Goal: Task Accomplishment & Management: Complete application form

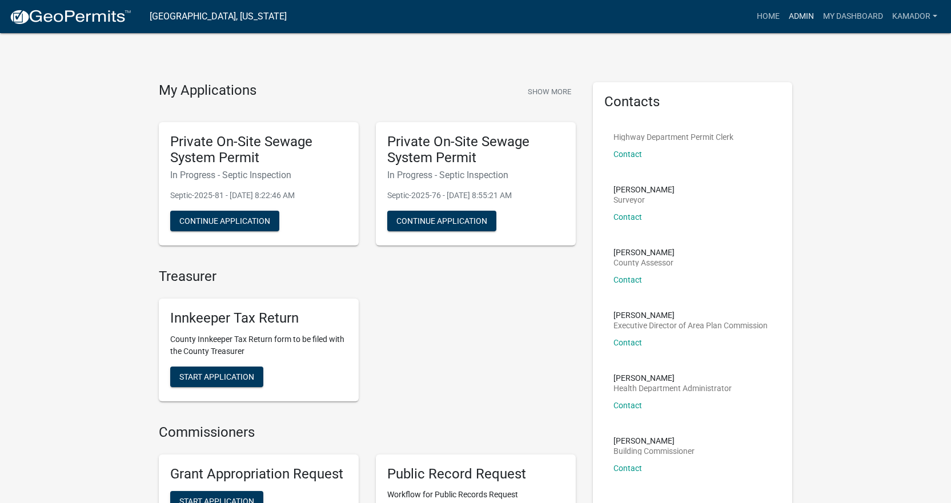
drag, startPoint x: 789, startPoint y: 18, endPoint x: 799, endPoint y: 11, distance: 11.6
click at [789, 18] on link "Admin" at bounding box center [801, 17] width 34 height 22
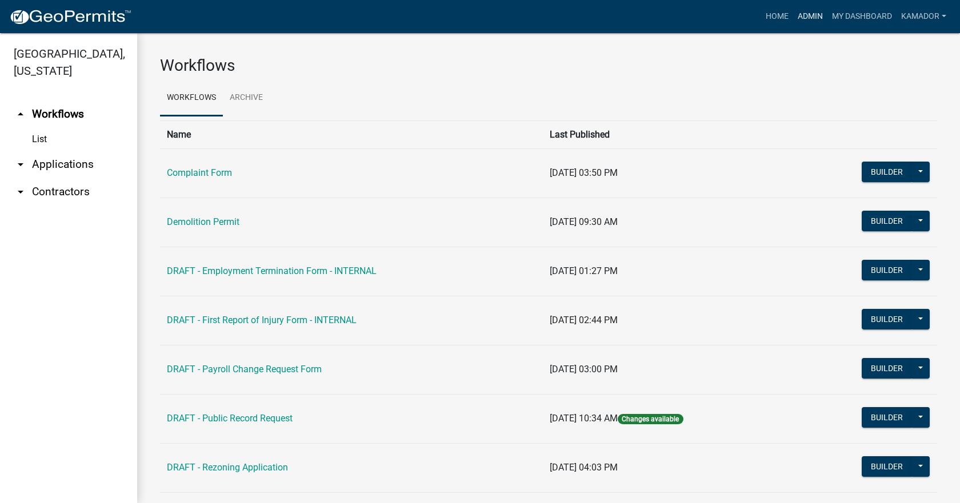
click at [811, 15] on link "Admin" at bounding box center [810, 17] width 34 height 22
click at [60, 157] on link "arrow_drop_down Applications" at bounding box center [68, 164] width 137 height 27
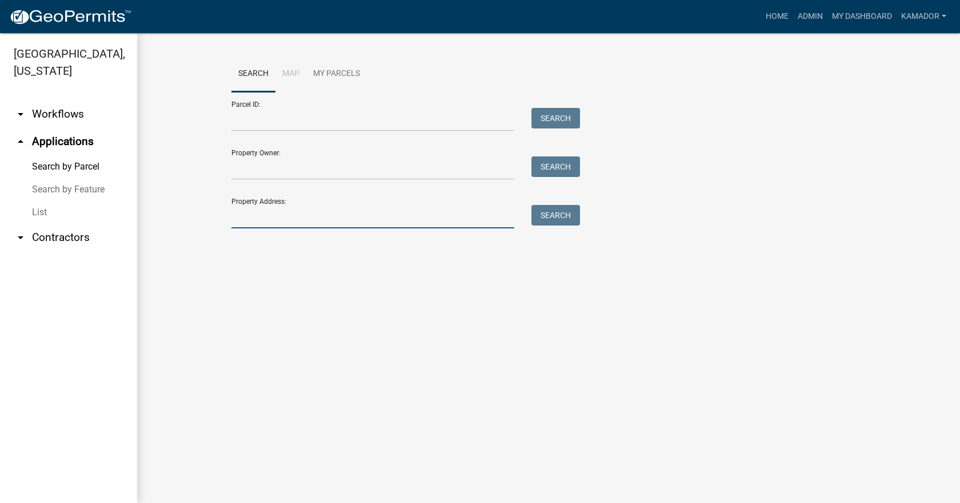
click at [349, 212] on input "Property Address:" at bounding box center [372, 216] width 283 height 23
type input "4"
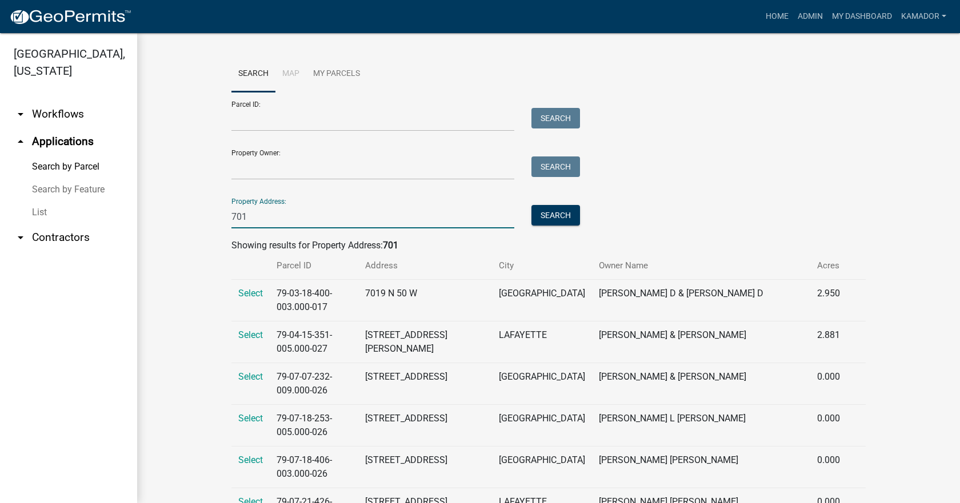
click at [348, 216] on input "701" at bounding box center [372, 216] width 283 height 23
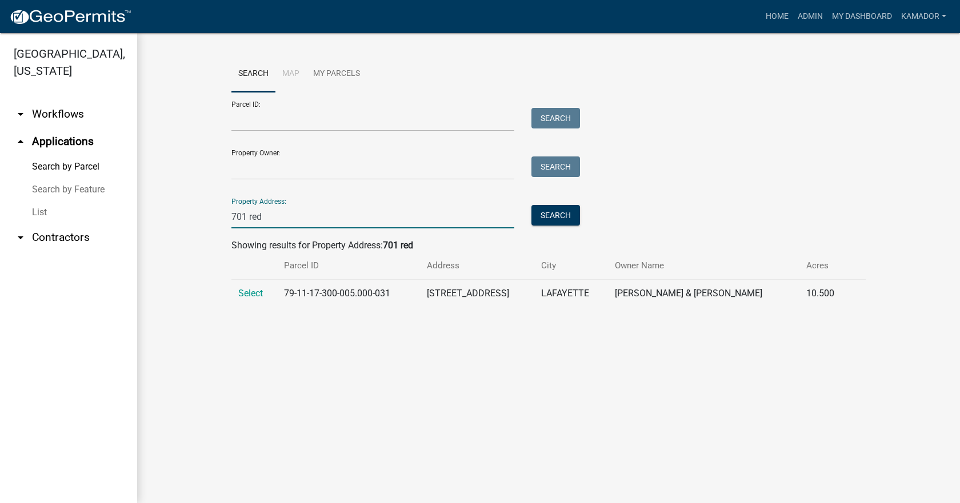
type input "701 red"
click at [232, 295] on td "Select" at bounding box center [254, 294] width 46 height 28
click at [255, 291] on span "Select" at bounding box center [250, 293] width 25 height 11
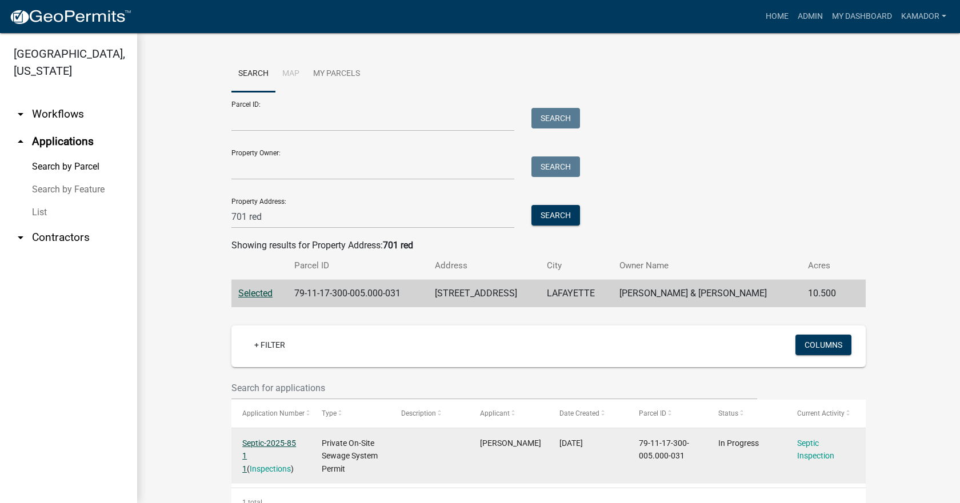
click at [268, 446] on link "Septic-2025-85 1 1" at bounding box center [269, 456] width 54 height 35
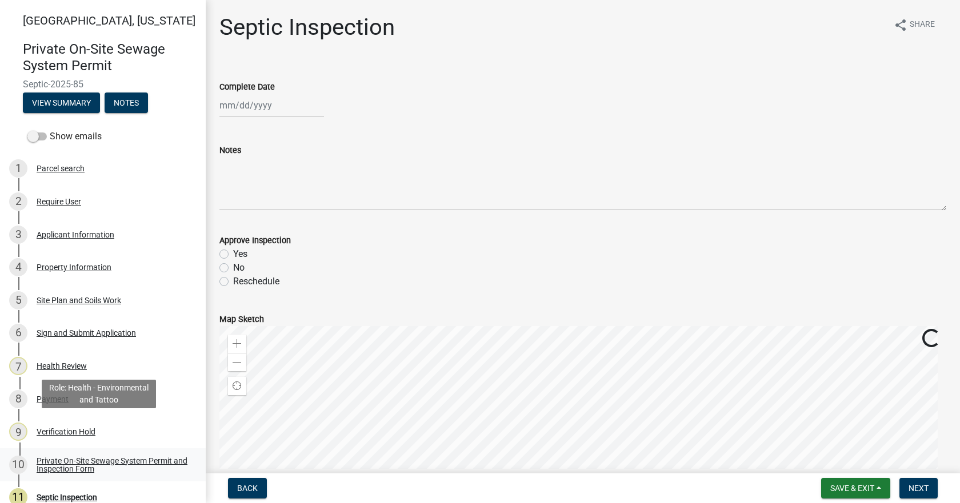
click at [78, 461] on div "Private On-Site Sewage System Permit and Inspection Form" at bounding box center [112, 465] width 151 height 16
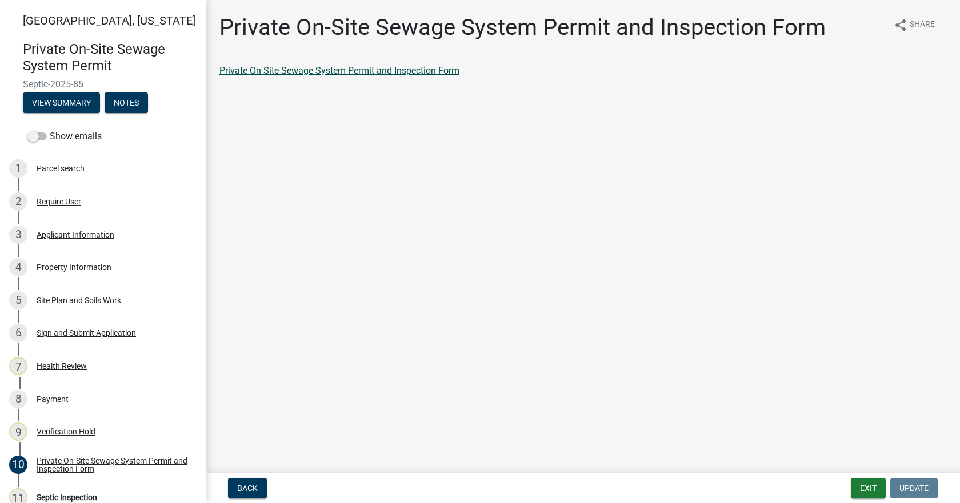
click at [322, 70] on link "Private On-Site Sewage System Permit and Inspection Form" at bounding box center [339, 70] width 240 height 11
click at [343, 72] on link "Private On-Site Sewage System Permit and Inspection Form" at bounding box center [339, 70] width 240 height 11
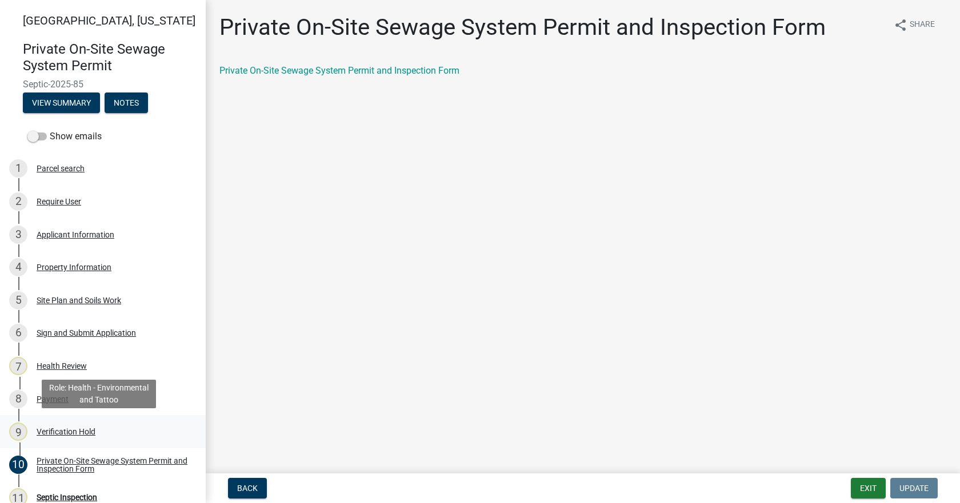
click at [59, 434] on div "Verification Hold" at bounding box center [66, 432] width 59 height 8
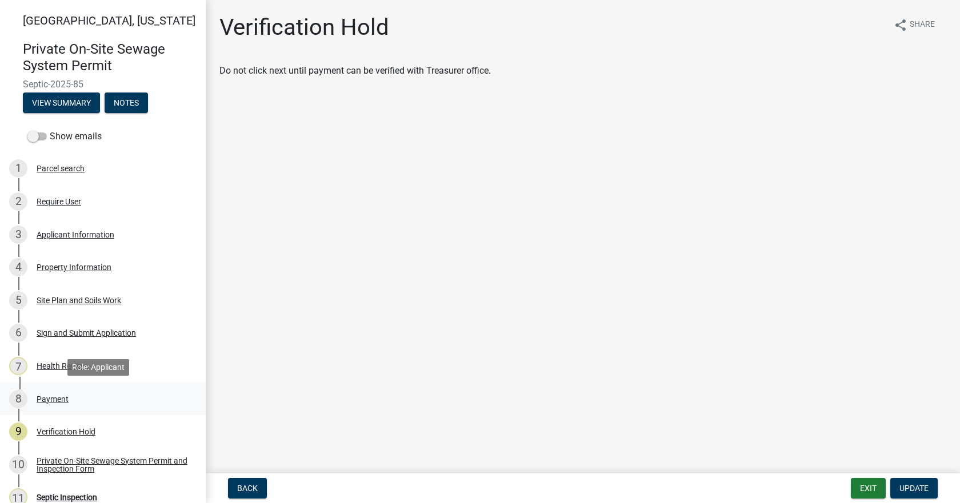
click at [52, 400] on div "Payment" at bounding box center [53, 399] width 32 height 8
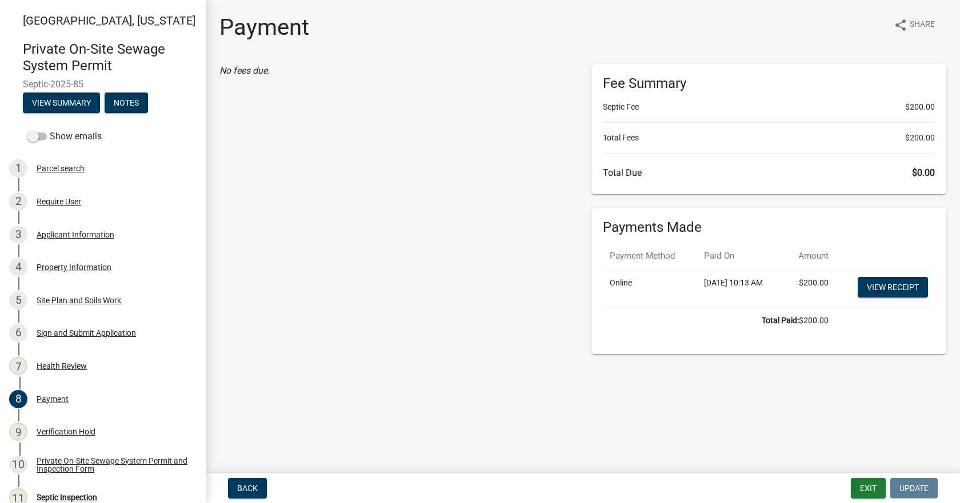
click at [643, 393] on main "Payment share Share No fees due. Fee Summary Septic Fee $200.00 Total Fees $200…" at bounding box center [583, 234] width 754 height 469
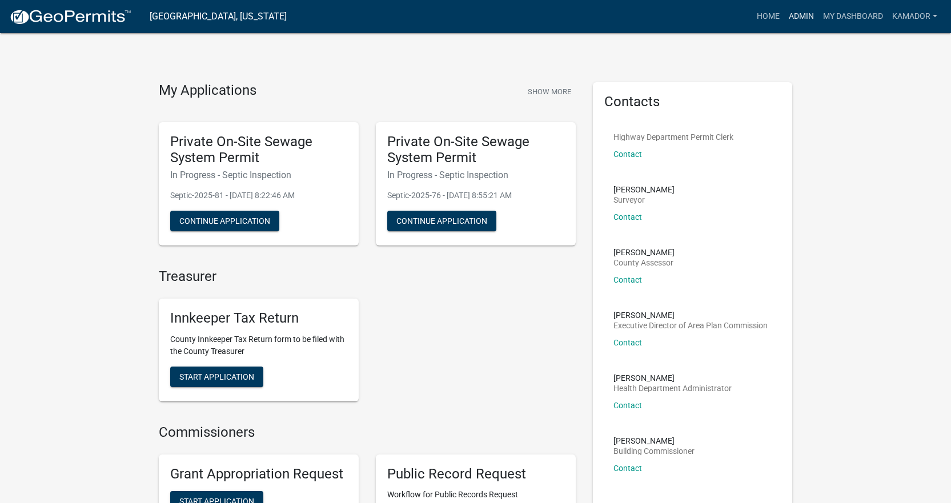
click at [800, 11] on link "Admin" at bounding box center [801, 17] width 34 height 22
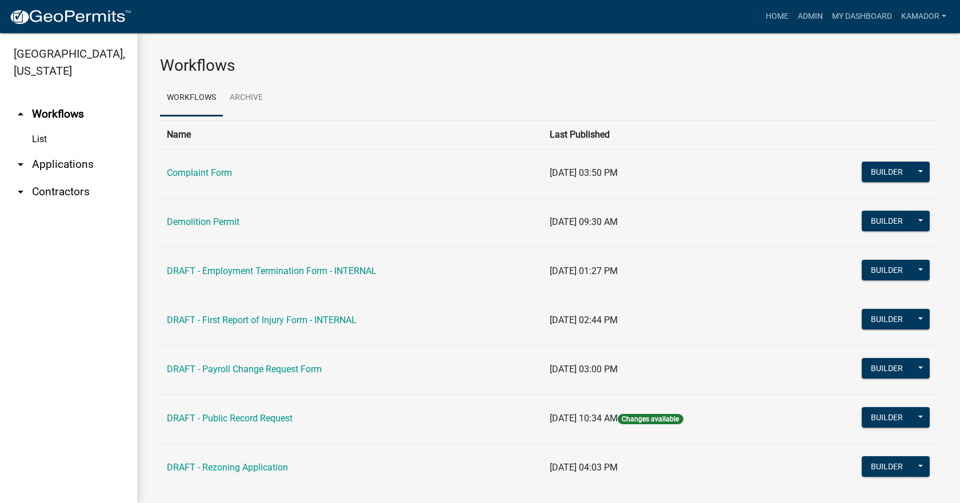
click at [46, 159] on link "arrow_drop_down Applications" at bounding box center [68, 164] width 137 height 27
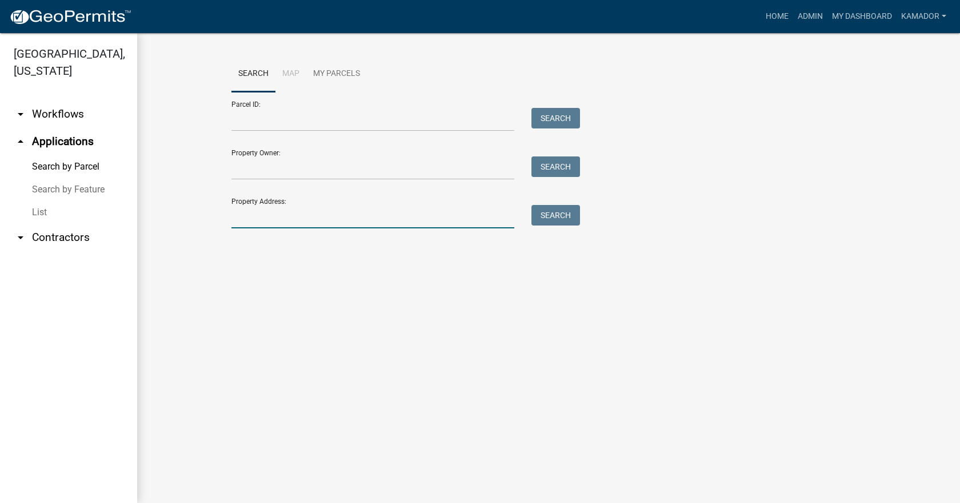
click at [287, 213] on input "Property Address:" at bounding box center [372, 216] width 283 height 23
click at [556, 216] on button "Search" at bounding box center [555, 215] width 49 height 21
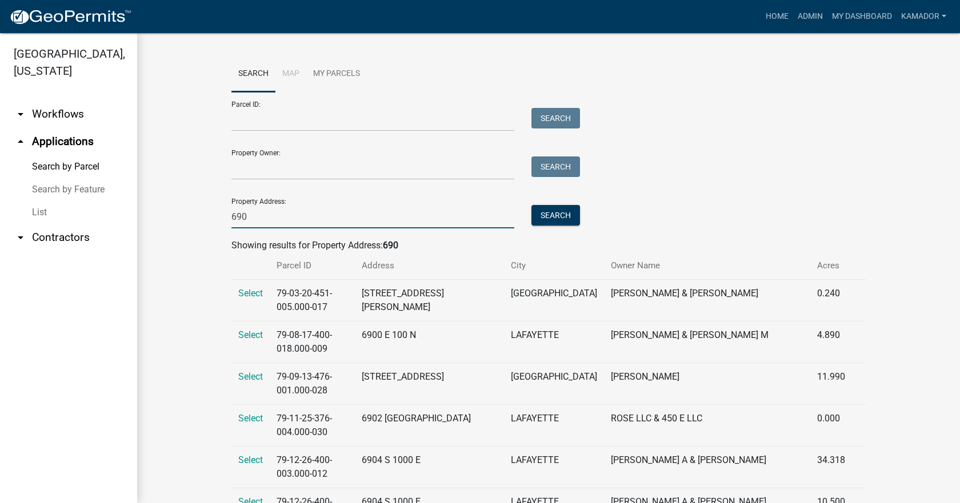
click at [354, 214] on input "690" at bounding box center [372, 216] width 283 height 23
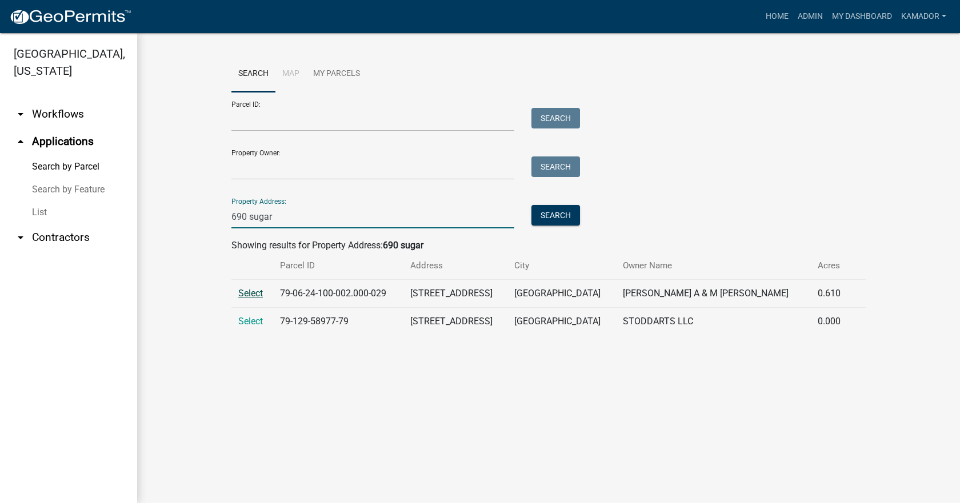
click at [262, 290] on span "Select" at bounding box center [250, 293] width 25 height 11
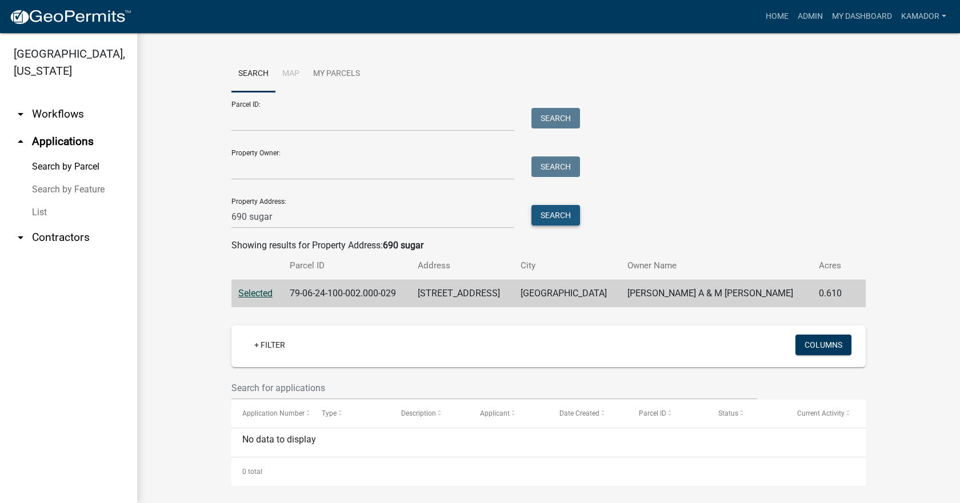
click at [564, 209] on button "Search" at bounding box center [555, 215] width 49 height 21
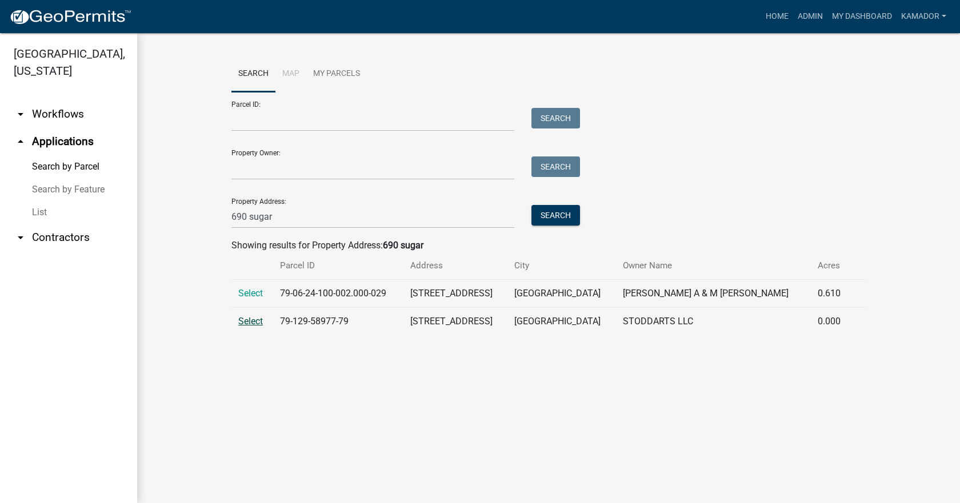
click at [251, 325] on span "Select" at bounding box center [250, 321] width 25 height 11
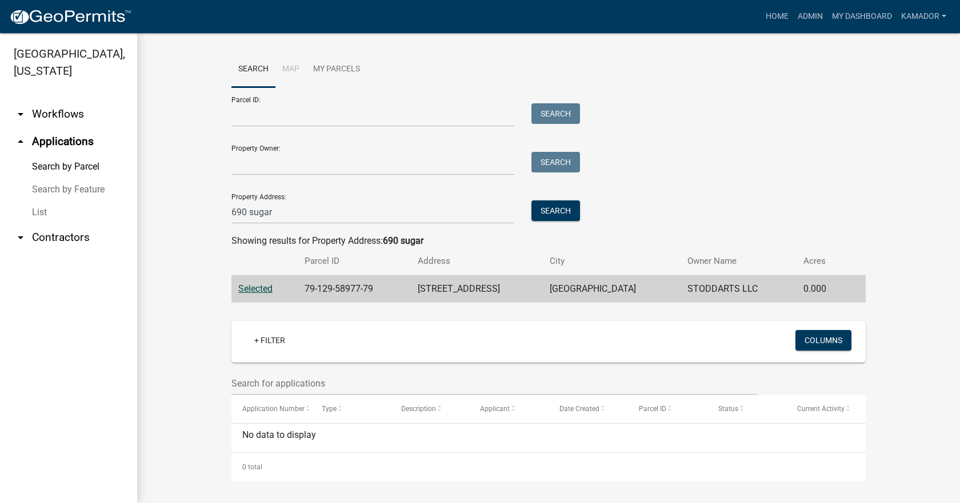
scroll to position [6, 0]
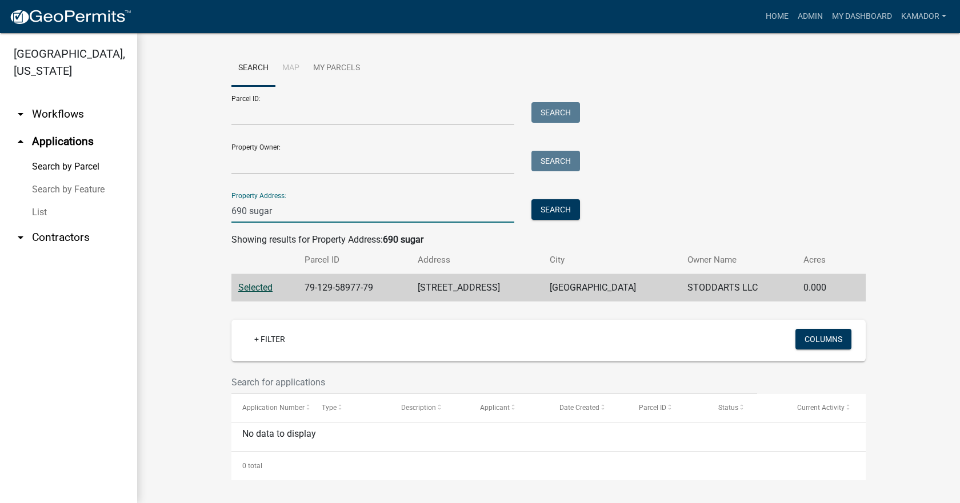
click at [333, 206] on input "690 sugar" at bounding box center [372, 210] width 283 height 23
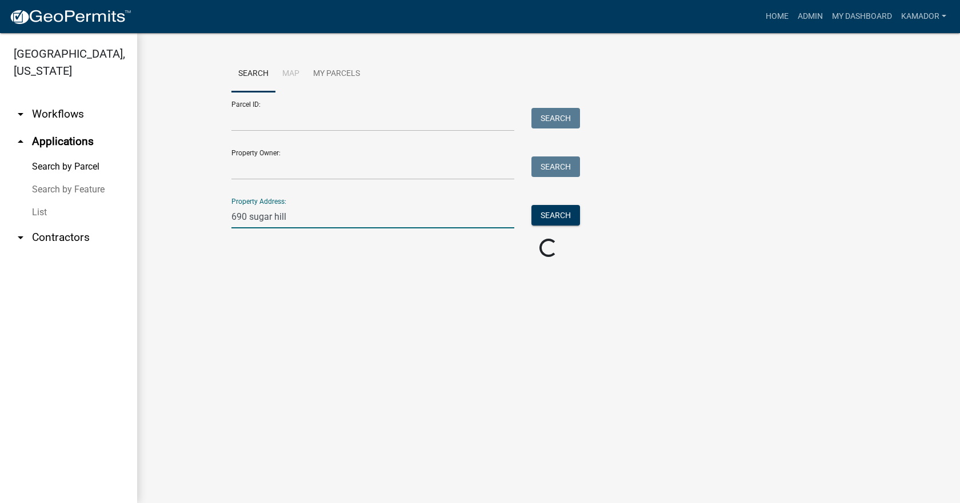
scroll to position [0, 0]
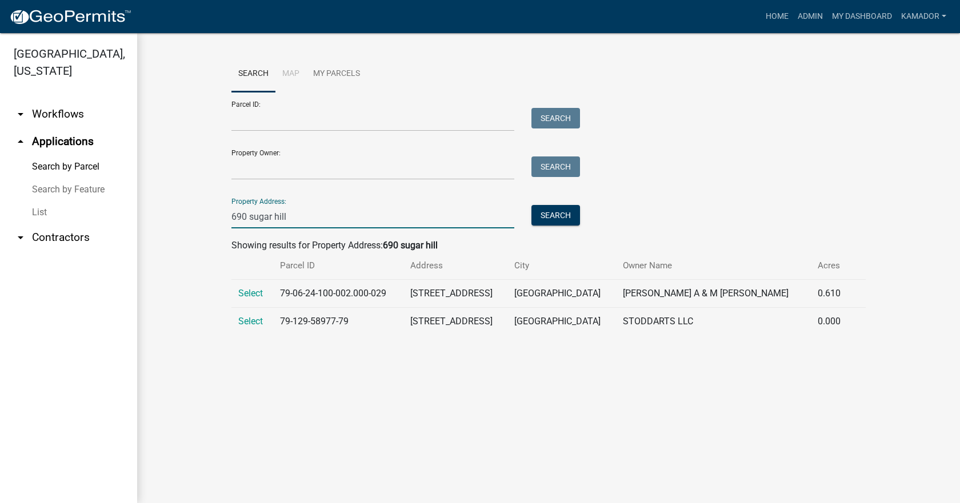
type input "690 sugar hill"
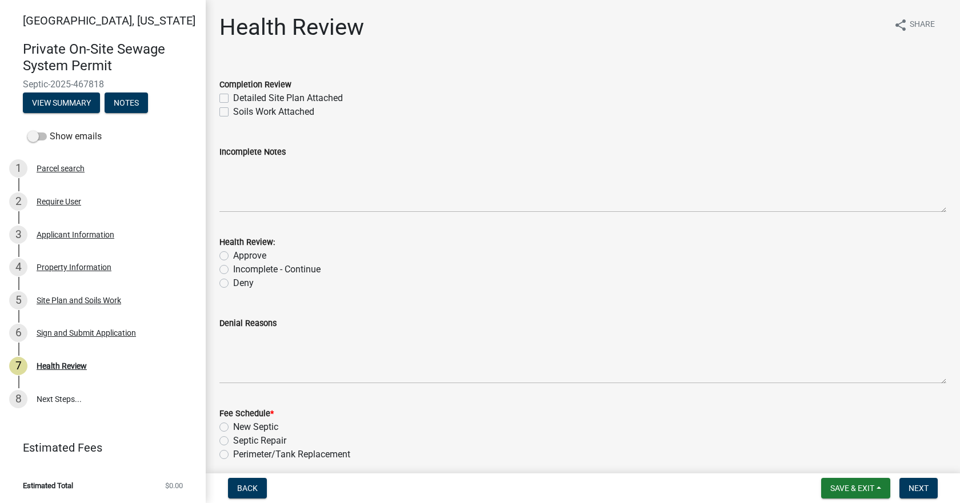
click at [233, 98] on label "Detailed Site Plan Attached" at bounding box center [288, 98] width 110 height 14
click at [233, 98] on input "Detailed Site Plan Attached" at bounding box center [236, 94] width 7 height 7
checkbox input "true"
click at [233, 112] on label "Soils Work Attached" at bounding box center [273, 112] width 81 height 14
click at [233, 112] on input "Soils Work Attached" at bounding box center [236, 108] width 7 height 7
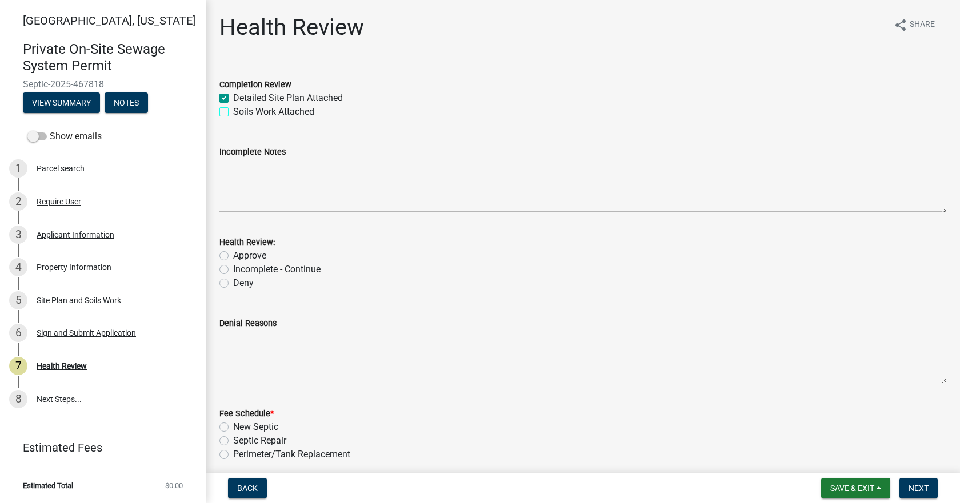
checkbox input "true"
click at [233, 256] on label "Approve" at bounding box center [249, 256] width 33 height 14
click at [233, 256] on input "Approve" at bounding box center [236, 252] width 7 height 7
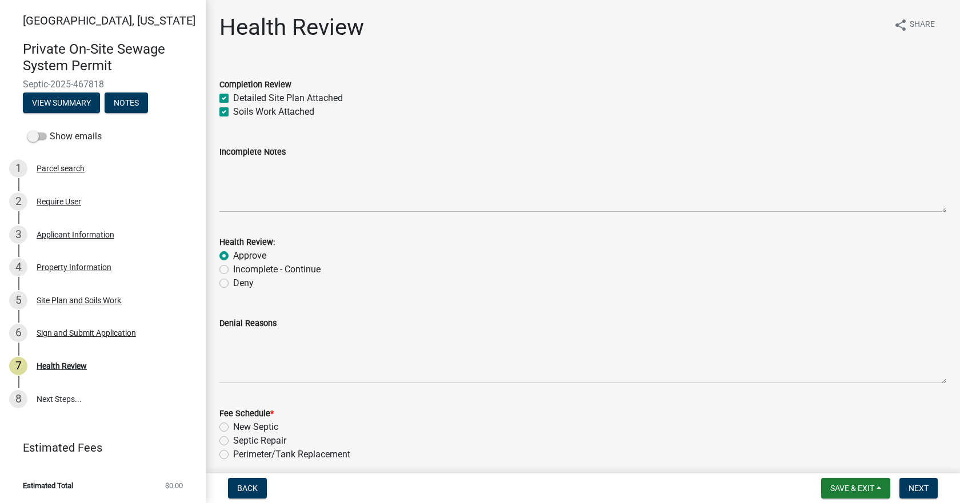
radio input "true"
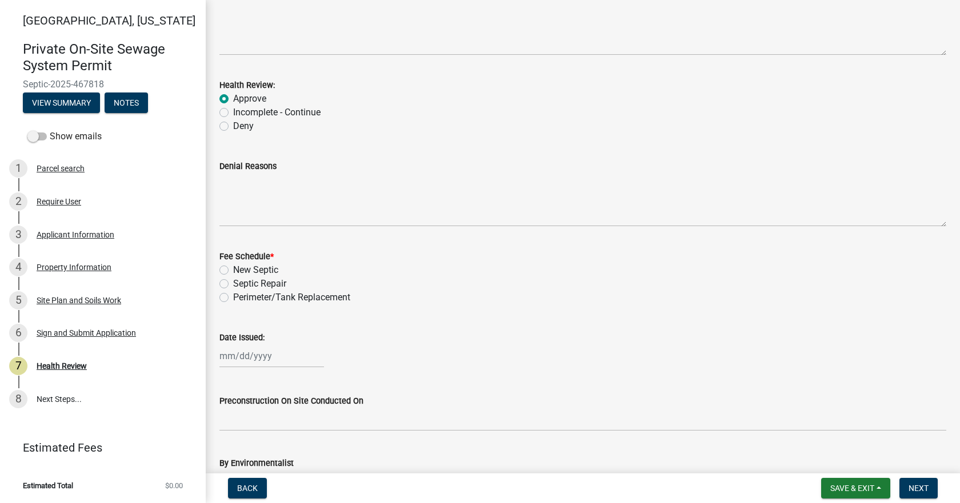
scroll to position [171, 0]
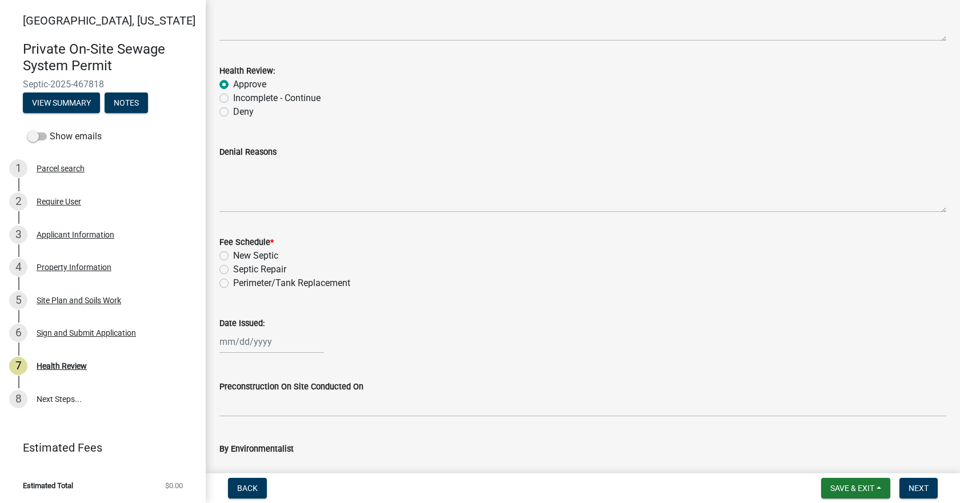
click at [233, 255] on label "New Septic" at bounding box center [255, 256] width 45 height 14
click at [233, 255] on input "New Septic" at bounding box center [236, 252] width 7 height 7
radio input "true"
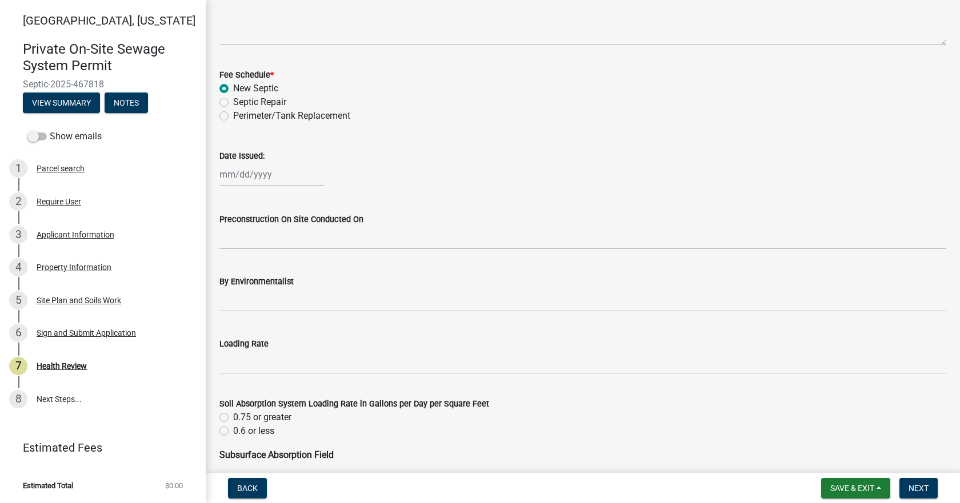
scroll to position [343, 0]
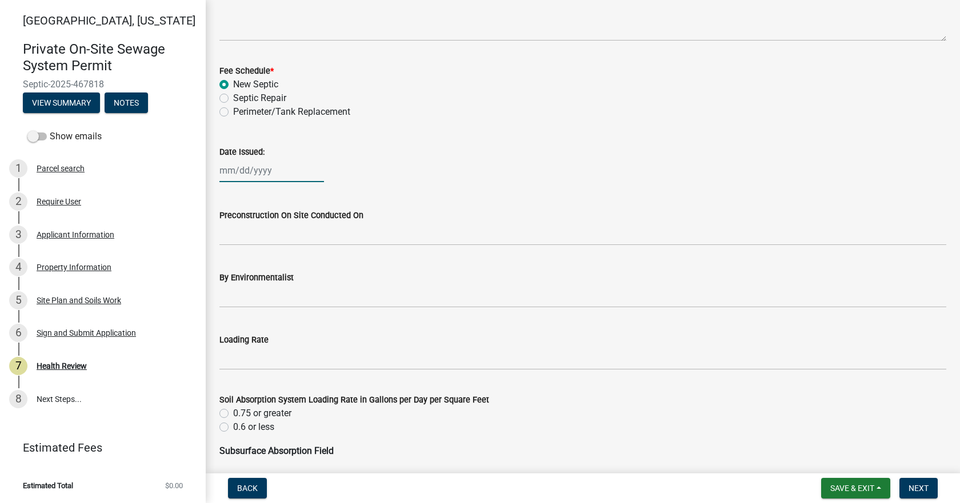
click at [248, 161] on div at bounding box center [271, 170] width 105 height 23
select select "8"
select select "2025"
drag, startPoint x: 444, startPoint y: 145, endPoint x: 455, endPoint y: 175, distance: 31.8
click at [444, 145] on div "Date Issued: Jan Feb Mar Apr May Jun Jul Aug Sep Oct Nov Dec 1525 1526 1527 152…" at bounding box center [582, 155] width 727 height 53
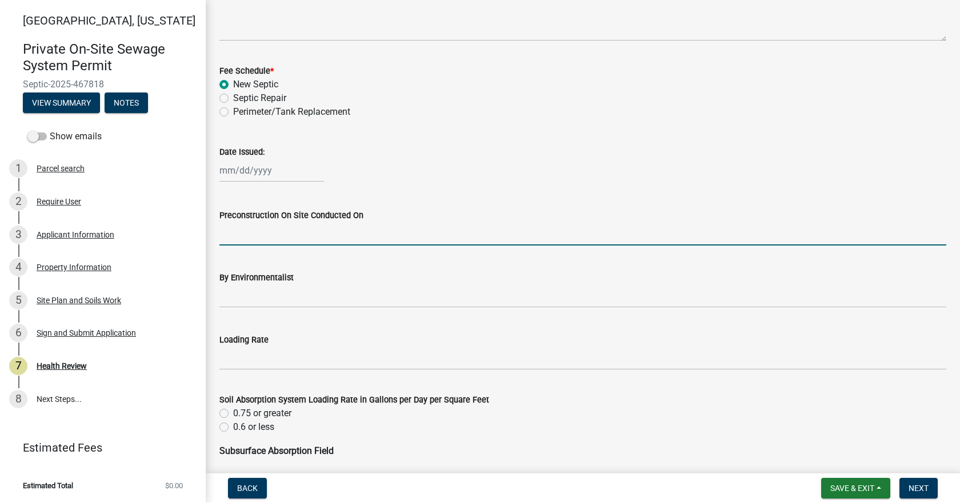
click at [429, 239] on input "Preconstruction On Site Conducted On" at bounding box center [582, 233] width 727 height 23
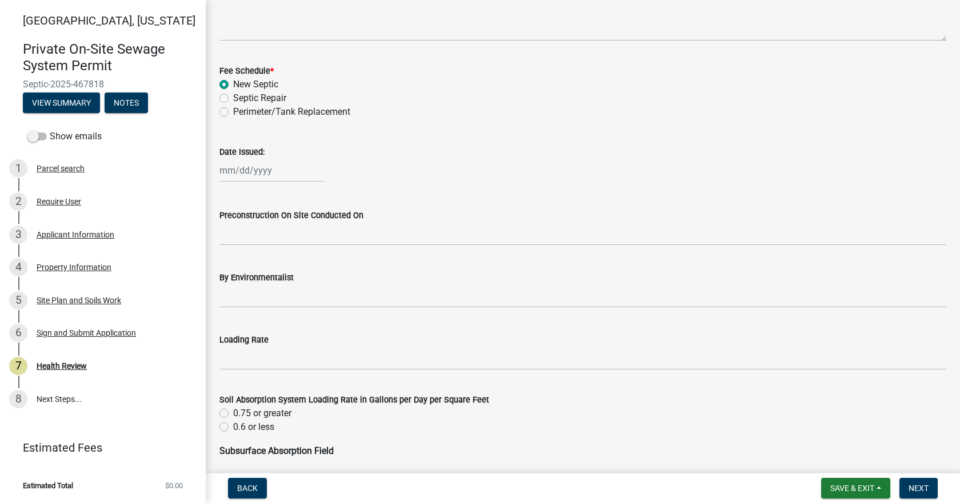
click at [275, 183] on wm-data-entity-input "Date Issued:" at bounding box center [582, 160] width 727 height 63
click at [260, 167] on div at bounding box center [271, 170] width 105 height 23
select select "8"
select select "2025"
click at [231, 304] on div "25" at bounding box center [231, 304] width 18 height 18
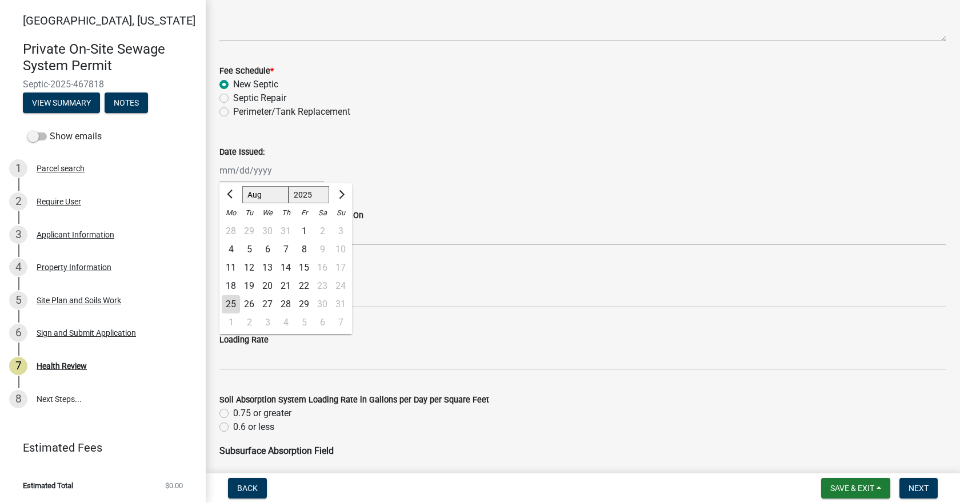
type input "08/25/2025"
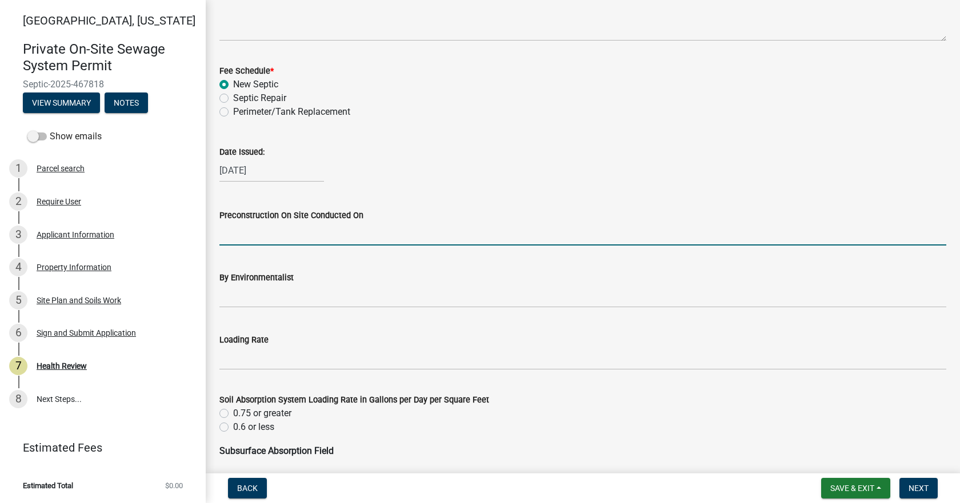
click at [376, 236] on input "Preconstruction On Site Conducted On" at bounding box center [582, 233] width 727 height 23
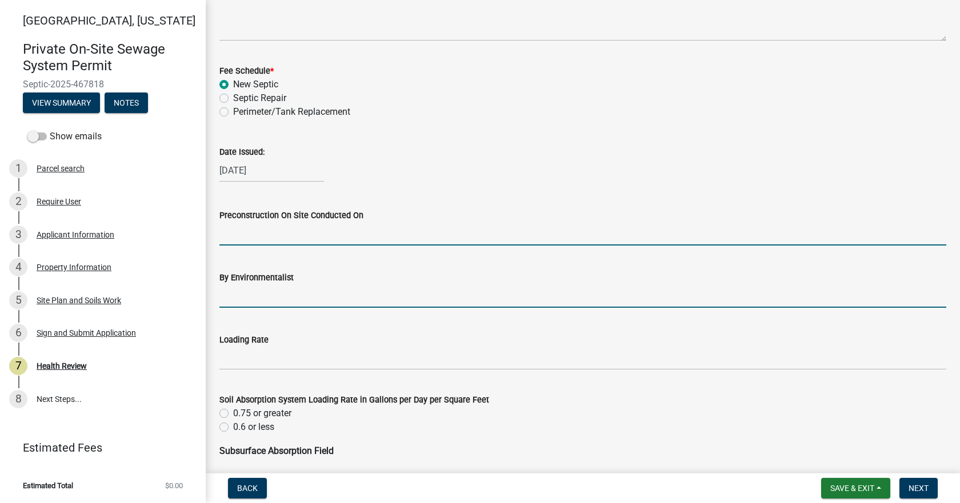
click at [290, 297] on input "By Environmentalist" at bounding box center [582, 295] width 727 height 23
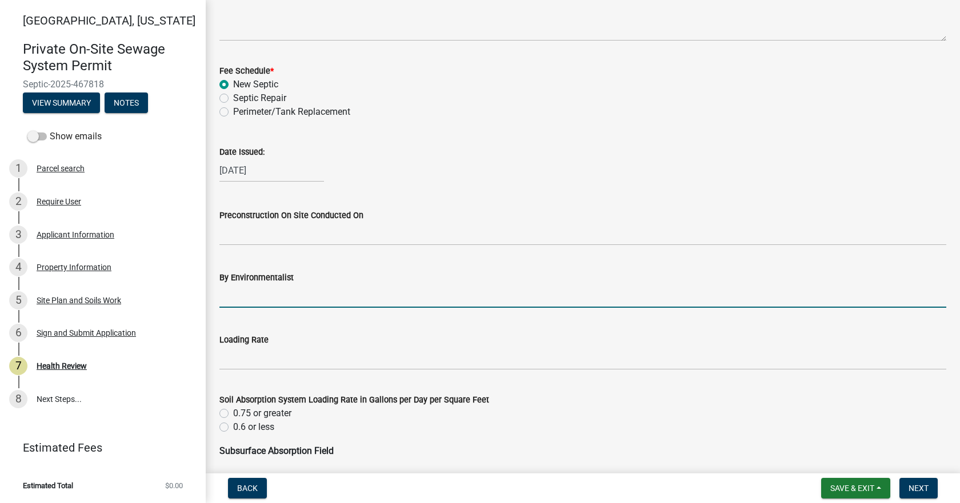
click at [262, 346] on div "Loading Rate" at bounding box center [582, 340] width 727 height 14
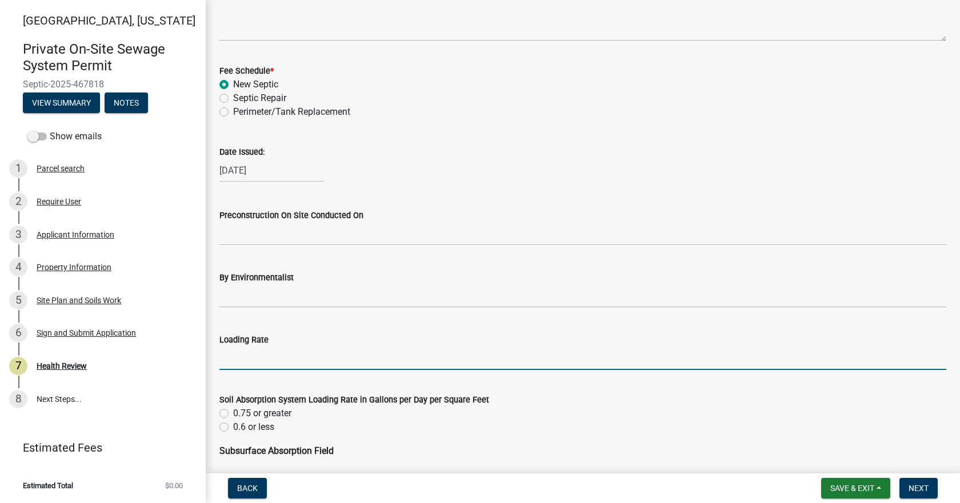
click at [278, 358] on input "Loading Rate" at bounding box center [582, 358] width 727 height 23
type input ".3"
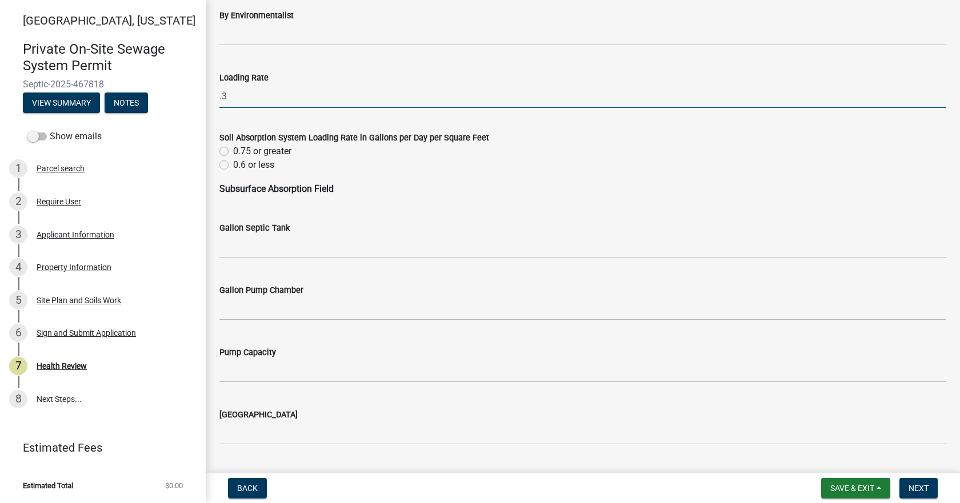
scroll to position [628, 0]
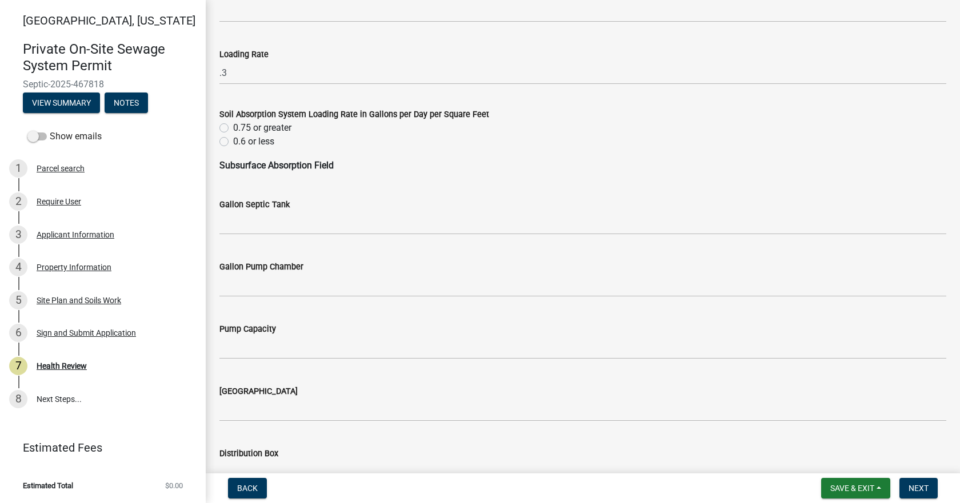
click at [233, 144] on label "0.6 or less" at bounding box center [253, 142] width 41 height 14
click at [233, 142] on input "0.6 or less" at bounding box center [236, 138] width 7 height 7
radio input "true"
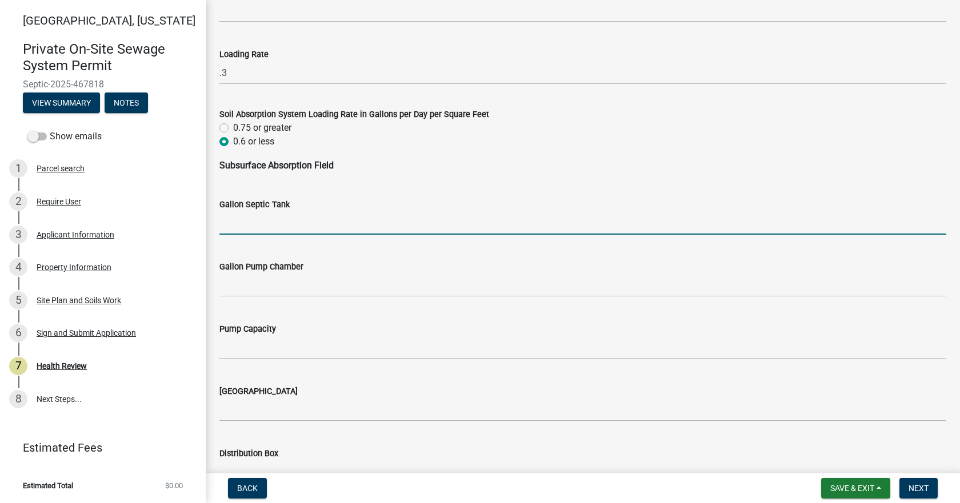
click at [233, 227] on input "Gallon Septic Tank" at bounding box center [582, 222] width 727 height 23
type input "1000"
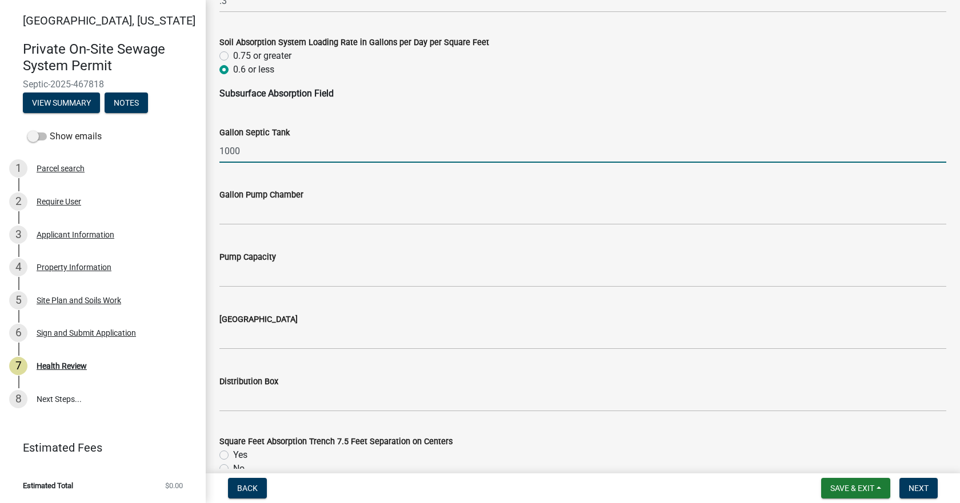
scroll to position [800, 0]
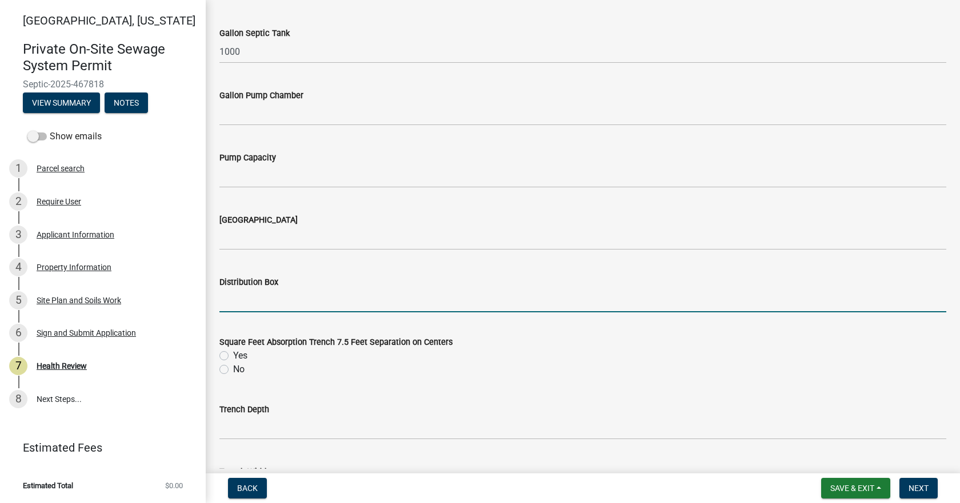
drag, startPoint x: 279, startPoint y: 299, endPoint x: 284, endPoint y: 304, distance: 7.7
click at [282, 302] on input "Distribution Box" at bounding box center [582, 300] width 727 height 23
type input "Yes"
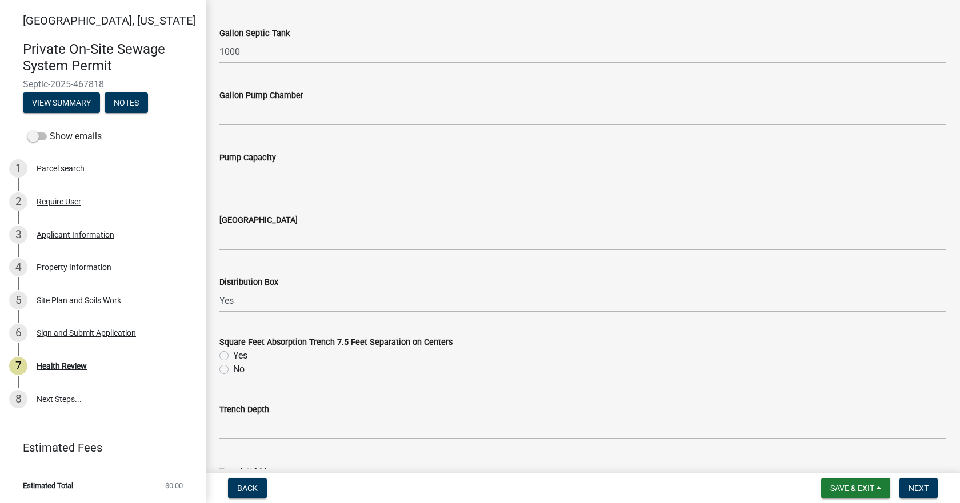
click at [233, 356] on label "Yes" at bounding box center [240, 356] width 14 height 14
click at [233, 356] on input "Yes" at bounding box center [236, 352] width 7 height 7
radio input "true"
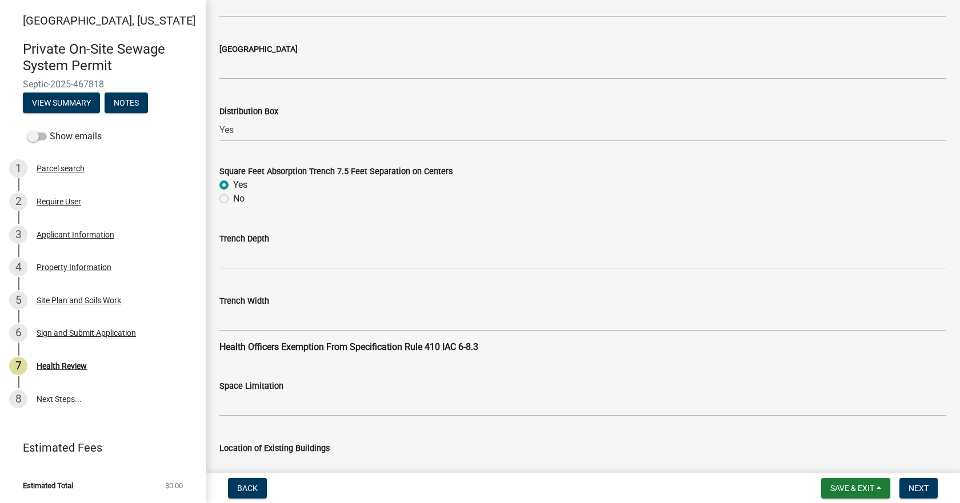
scroll to position [971, 0]
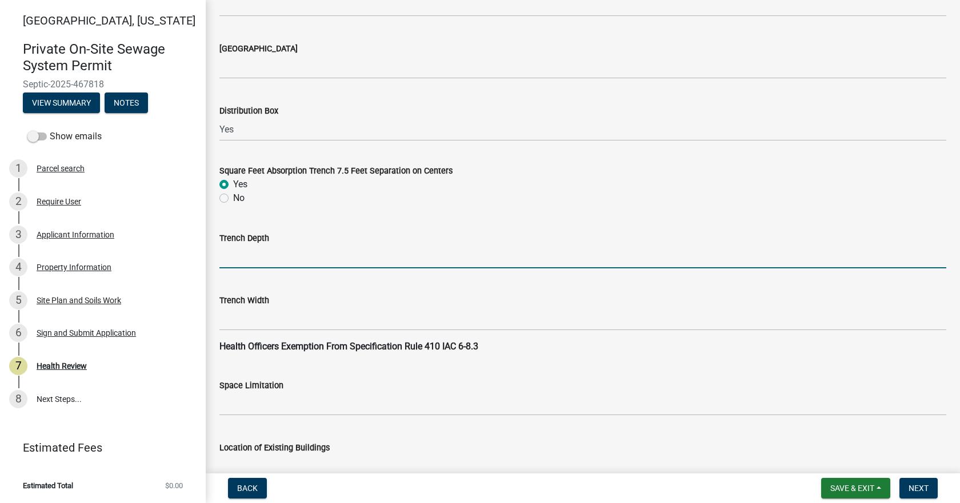
click at [313, 250] on input "Trench Depth" at bounding box center [582, 256] width 727 height 23
type input "10"-36""
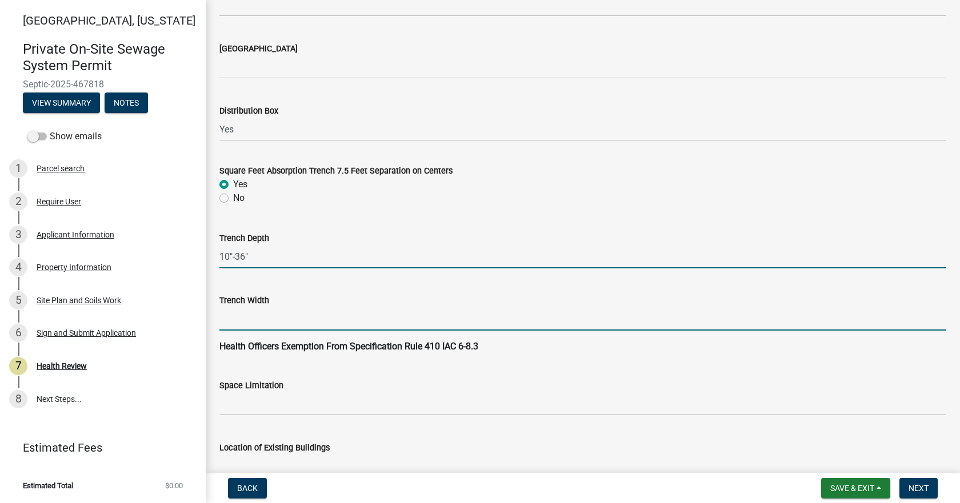
click at [303, 311] on input "Trench Width" at bounding box center [582, 318] width 727 height 23
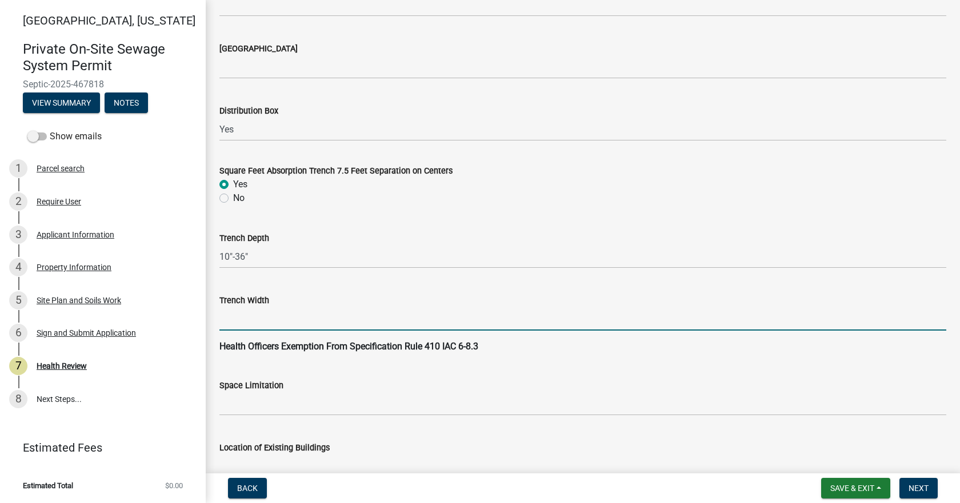
type input "36""
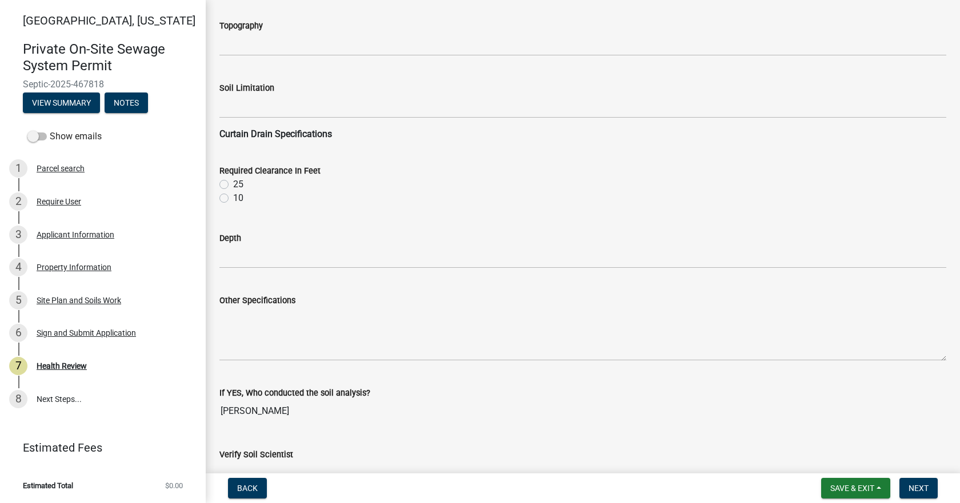
scroll to position [1485, 0]
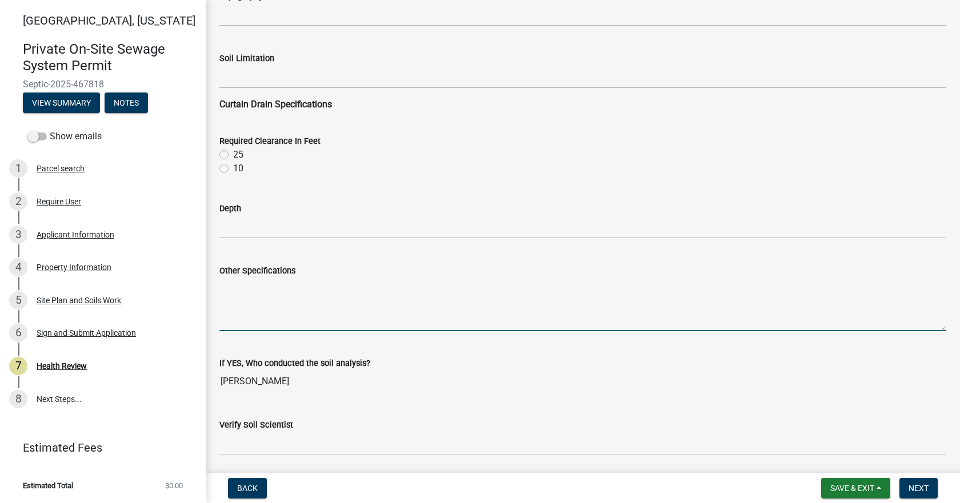
click at [267, 288] on textarea "Other Specifications" at bounding box center [582, 305] width 727 height 54
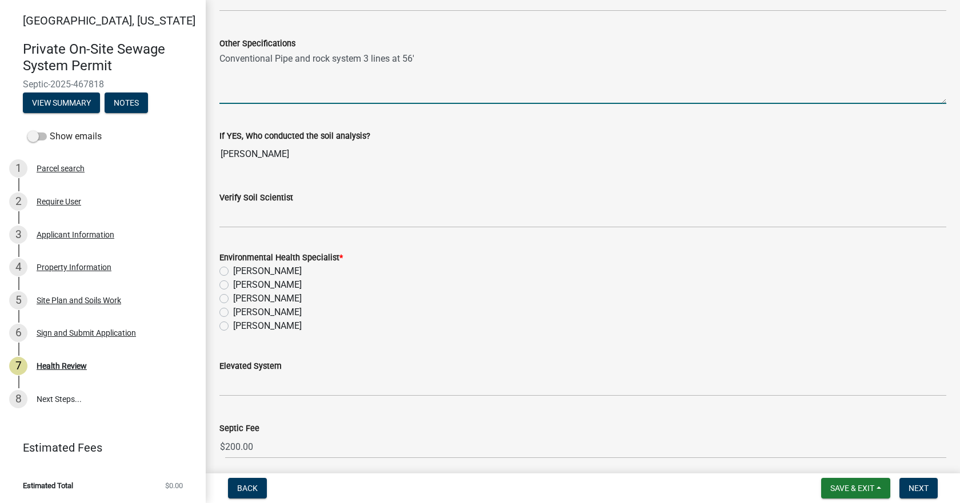
scroll to position [1714, 0]
type textarea "Conventional Pipe and rock system 3 lines at 56'"
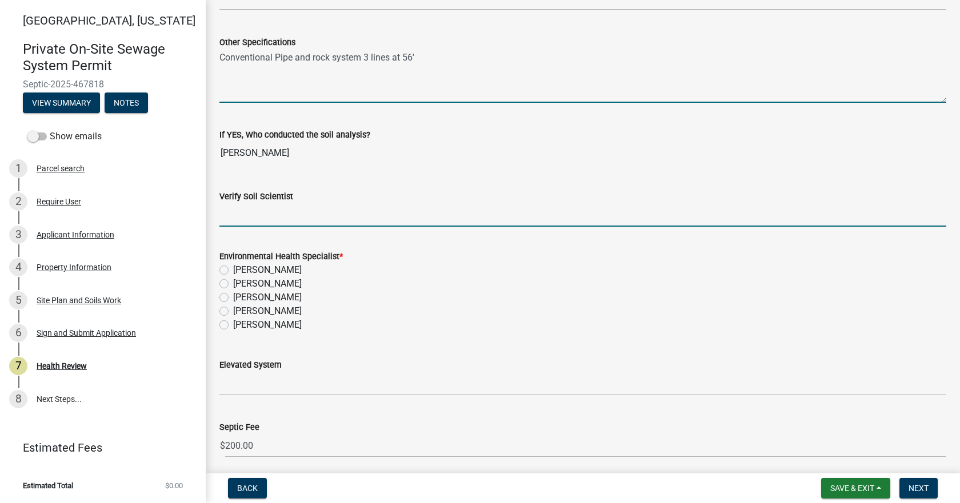
click at [263, 213] on input "Verify Soil Scientist" at bounding box center [582, 214] width 727 height 23
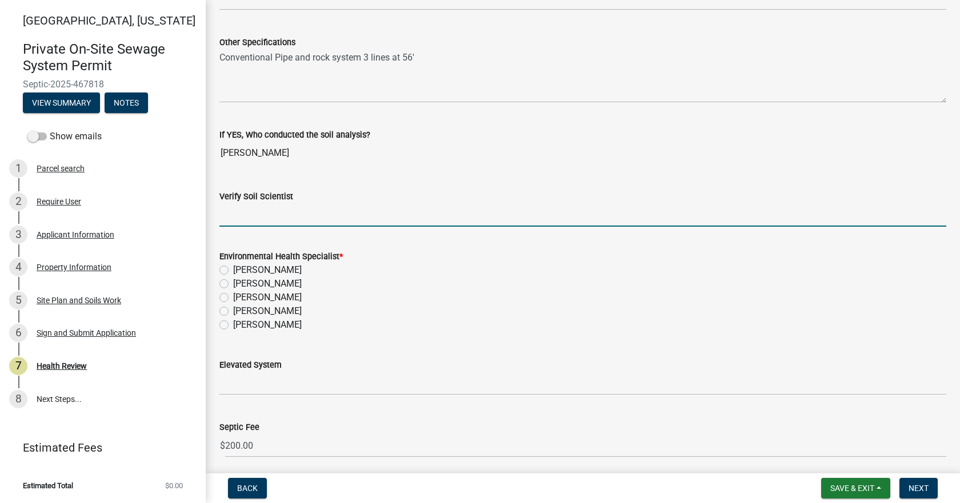
type input "Yes"
click at [233, 325] on label "Kevin Amador" at bounding box center [267, 325] width 69 height 14
click at [233, 325] on input "Kevin Amador" at bounding box center [236, 321] width 7 height 7
radio input "true"
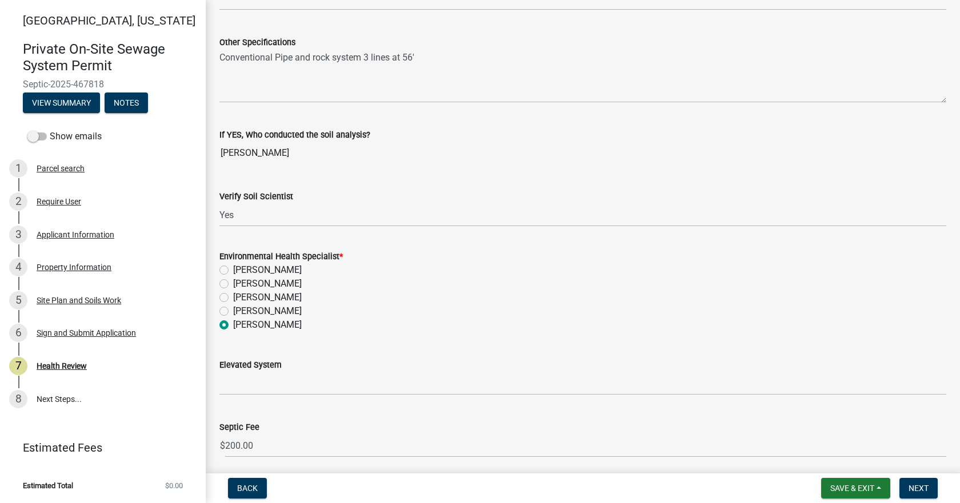
scroll to position [1757, 0]
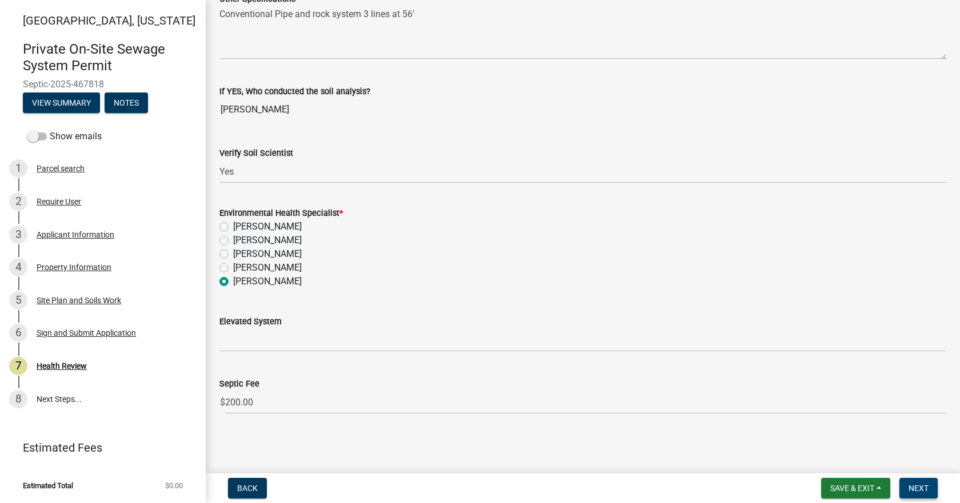
click at [925, 487] on span "Next" at bounding box center [918, 488] width 20 height 9
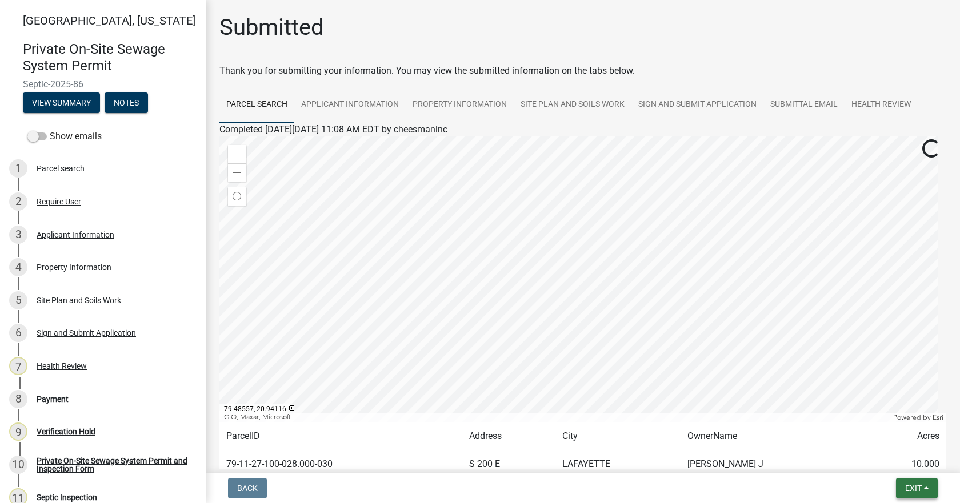
click at [928, 495] on button "Exit" at bounding box center [917, 488] width 42 height 21
click at [891, 458] on button "Save & Exit" at bounding box center [891, 458] width 91 height 27
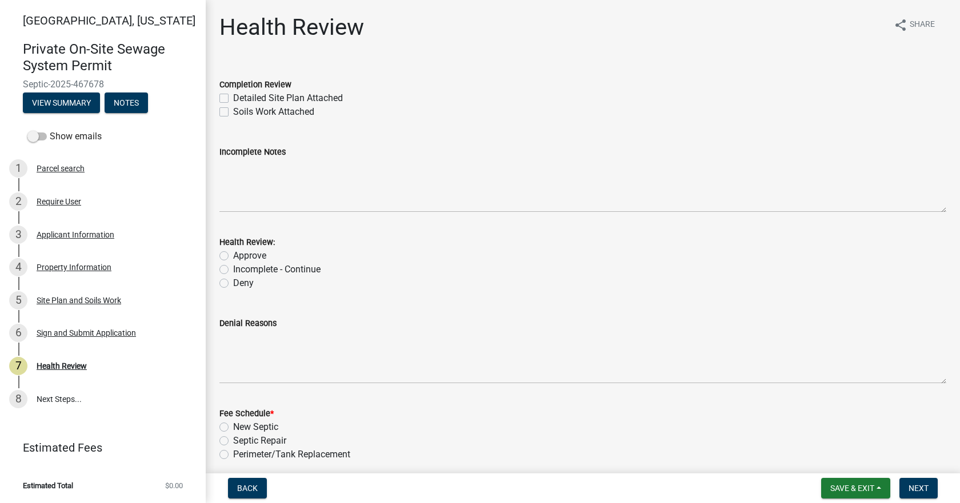
click at [233, 97] on label "Detailed Site Plan Attached" at bounding box center [288, 98] width 110 height 14
click at [233, 97] on input "Detailed Site Plan Attached" at bounding box center [236, 94] width 7 height 7
checkbox input "true"
click at [233, 109] on label "Soils Work Attached" at bounding box center [273, 112] width 81 height 14
click at [233, 109] on input "Soils Work Attached" at bounding box center [236, 108] width 7 height 7
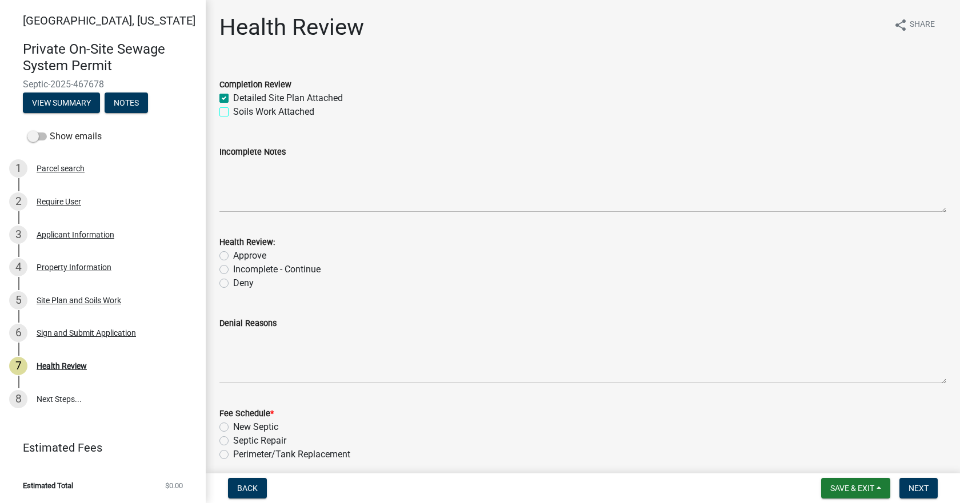
checkbox input "true"
click at [228, 108] on div "Soils Work Attached" at bounding box center [582, 112] width 727 height 14
click at [233, 111] on label "Soils Work Attached" at bounding box center [273, 112] width 81 height 14
click at [233, 111] on input "Soils Work Attached" at bounding box center [236, 108] width 7 height 7
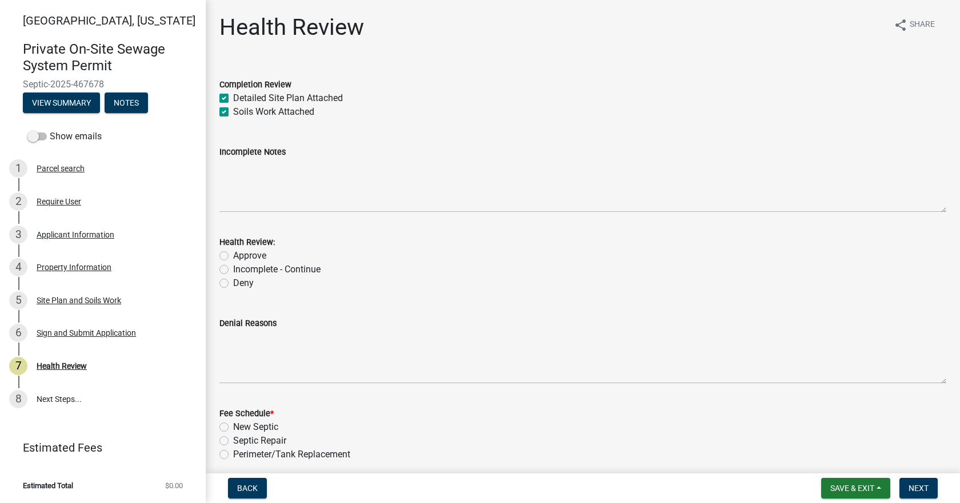
checkbox input "false"
checkbox input "true"
checkbox input "false"
click at [233, 257] on label "Approve" at bounding box center [249, 256] width 33 height 14
click at [233, 256] on input "Approve" at bounding box center [236, 252] width 7 height 7
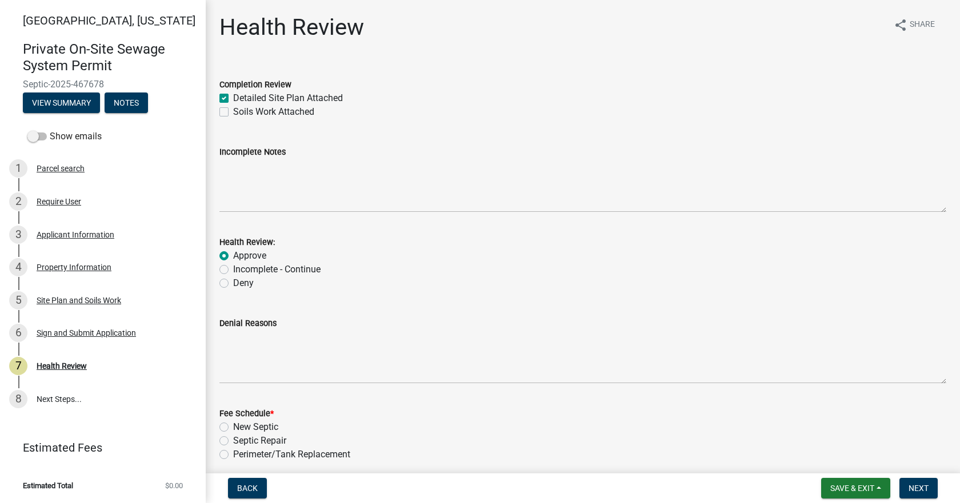
radio input "true"
click at [233, 111] on label "Soils Work Attached" at bounding box center [273, 112] width 81 height 14
click at [233, 111] on input "Soils Work Attached" at bounding box center [236, 108] width 7 height 7
checkbox input "true"
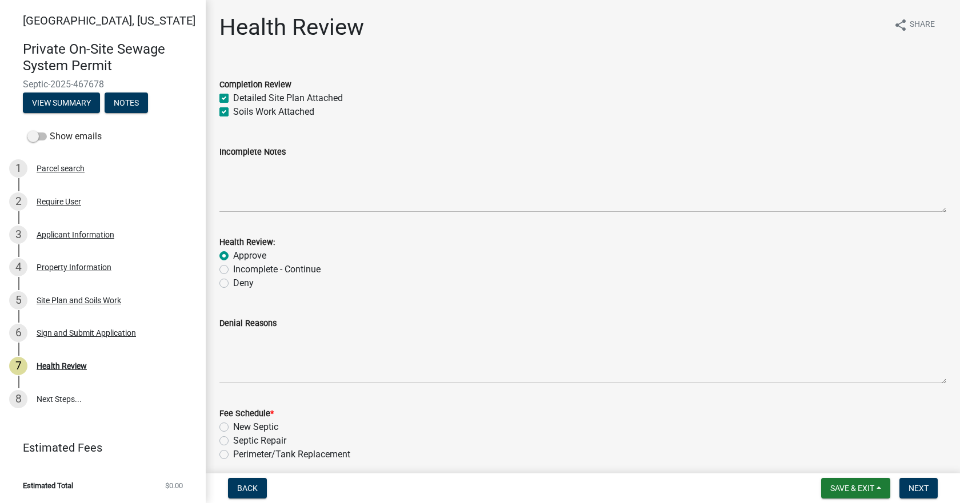
click at [233, 111] on label "Soils Work Attached" at bounding box center [273, 112] width 81 height 14
click at [233, 111] on input "Soils Work Attached" at bounding box center [236, 108] width 7 height 7
checkbox input "false"
checkbox input "true"
checkbox input "false"
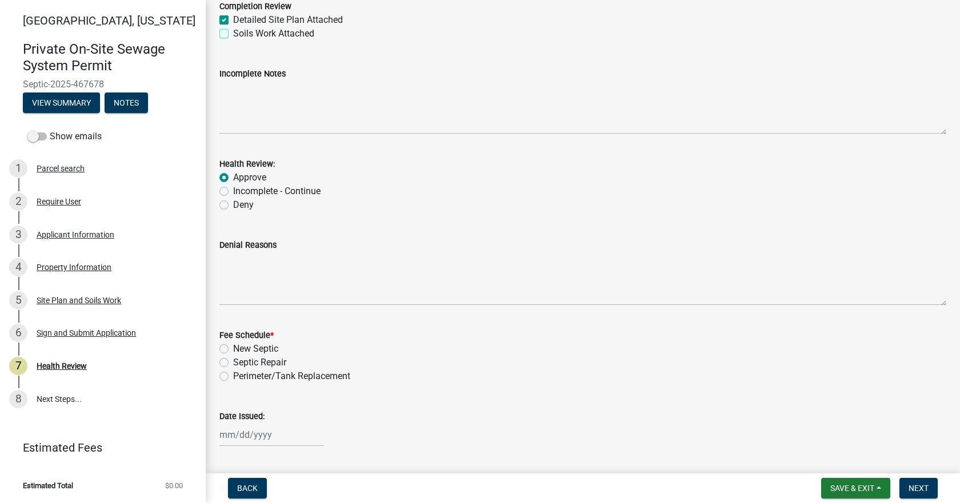
scroll to position [228, 0]
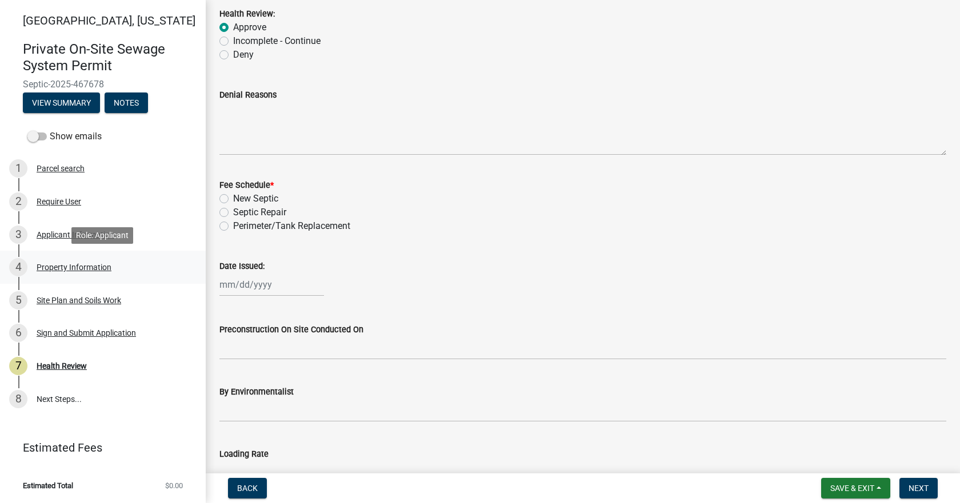
click at [66, 270] on div "Property Information" at bounding box center [74, 267] width 75 height 8
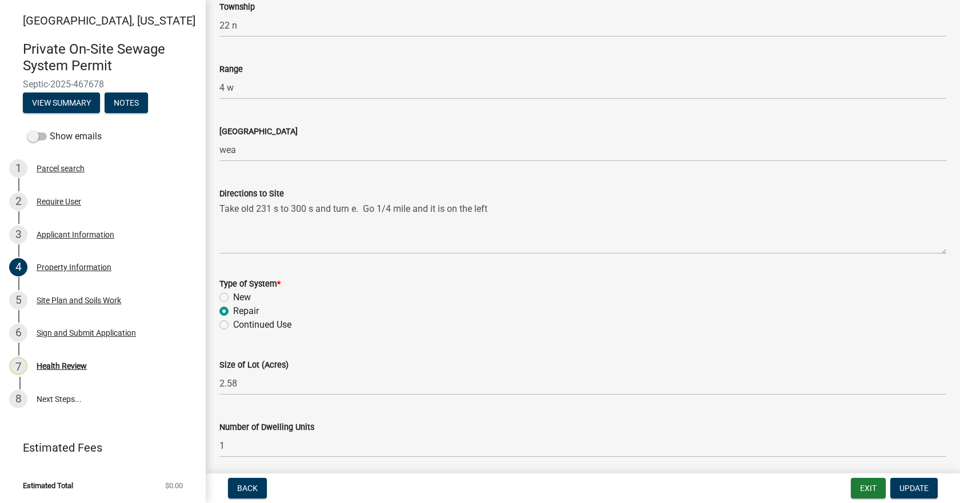
scroll to position [400, 0]
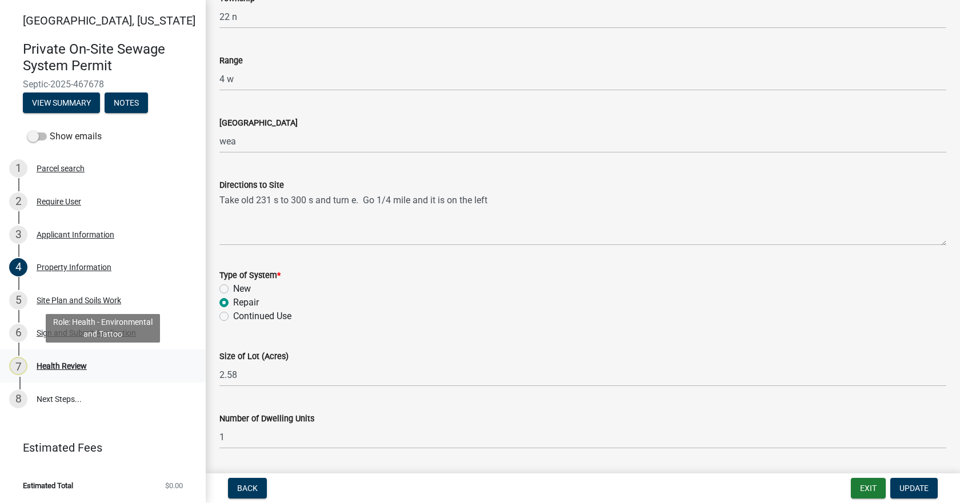
click at [55, 372] on div "7 Health Review" at bounding box center [98, 366] width 178 height 18
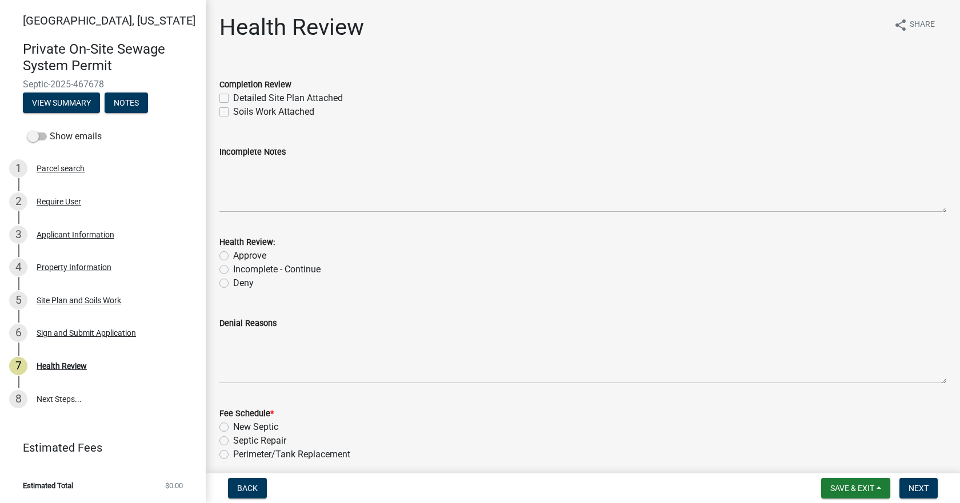
click at [233, 96] on label "Detailed Site Plan Attached" at bounding box center [288, 98] width 110 height 14
click at [233, 96] on input "Detailed Site Plan Attached" at bounding box center [236, 94] width 7 height 7
checkbox input "true"
checkbox input "false"
click at [233, 255] on label "Approve" at bounding box center [249, 256] width 33 height 14
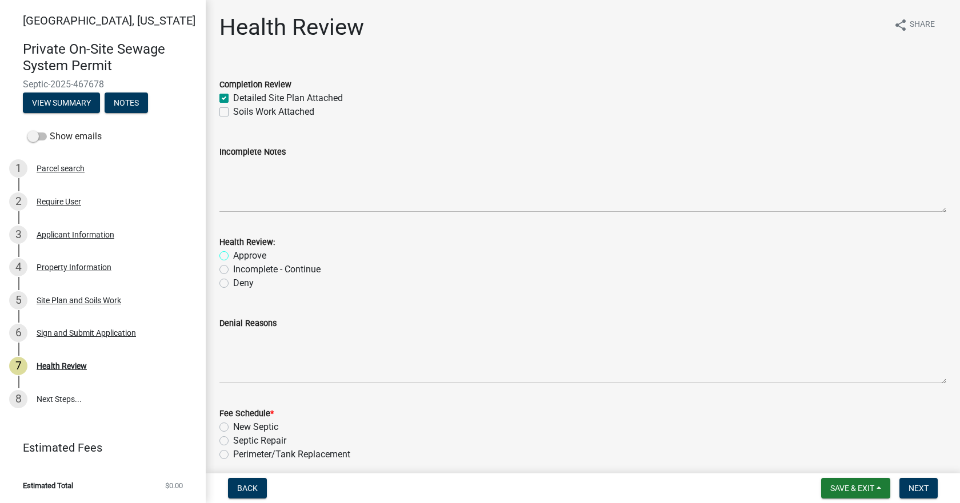
click at [233, 255] on input "Approve" at bounding box center [236, 252] width 7 height 7
radio input "true"
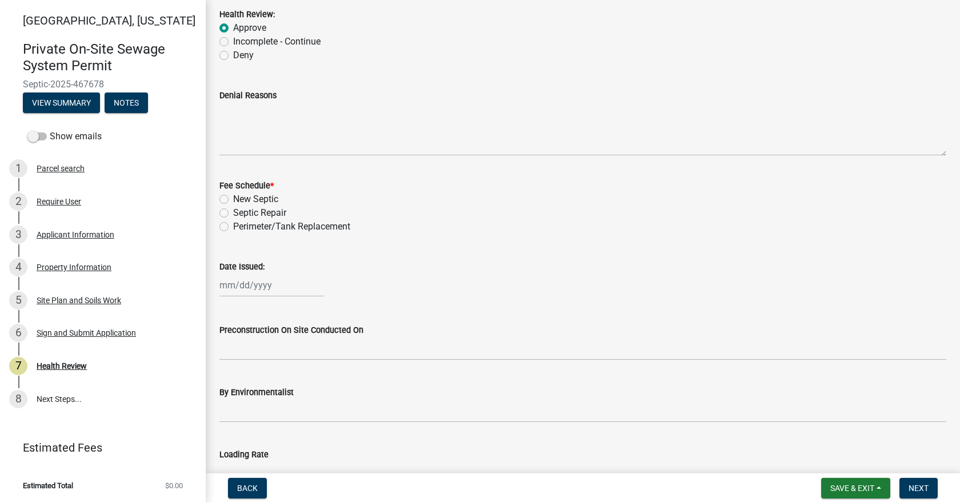
scroll to position [228, 0]
click at [233, 212] on label "Septic Repair" at bounding box center [259, 213] width 53 height 14
click at [233, 212] on input "Septic Repair" at bounding box center [236, 209] width 7 height 7
radio input "true"
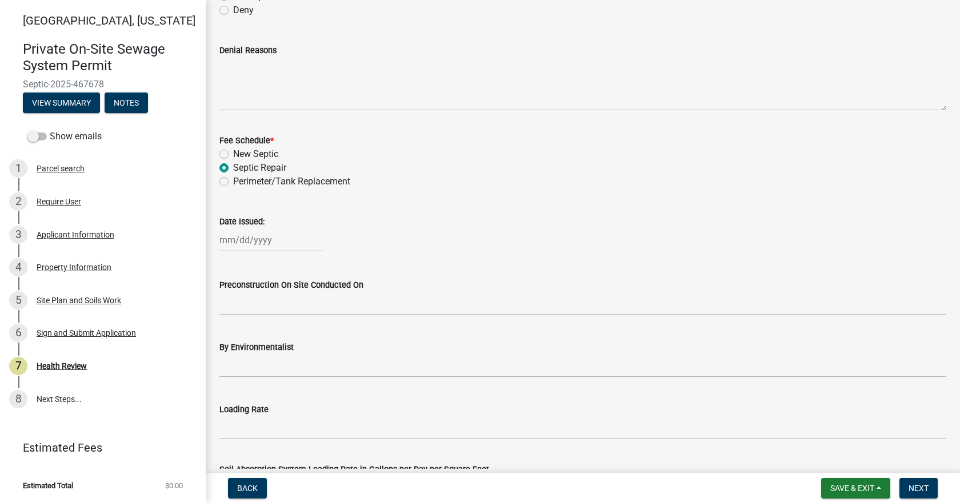
scroll to position [343, 0]
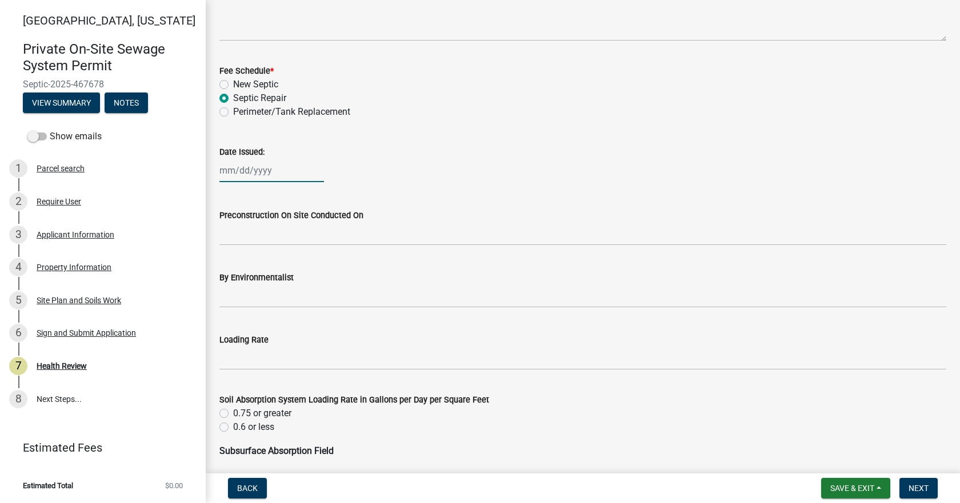
click at [252, 174] on div at bounding box center [271, 170] width 105 height 23
select select "8"
select select "2025"
click at [232, 300] on div "25" at bounding box center [231, 304] width 18 height 18
type input "08/25/2025"
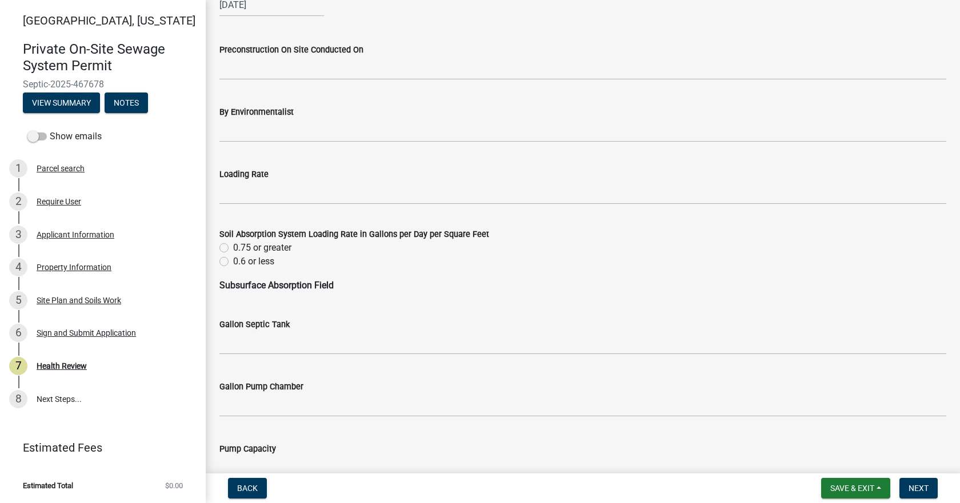
scroll to position [514, 0]
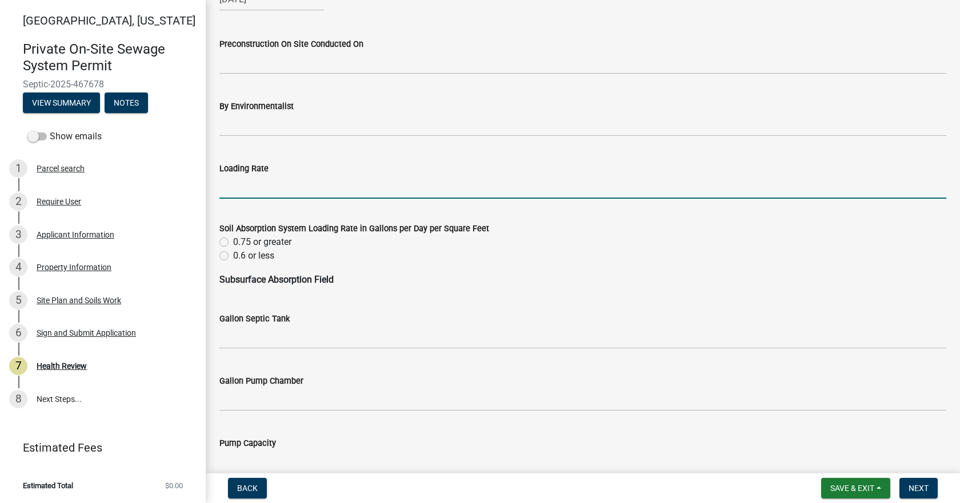
click at [248, 190] on input "Loading Rate" at bounding box center [582, 186] width 727 height 23
type input ".3"
click at [233, 253] on label "0.6 or less" at bounding box center [253, 256] width 41 height 14
click at [233, 253] on input "0.6 or less" at bounding box center [236, 252] width 7 height 7
radio input "true"
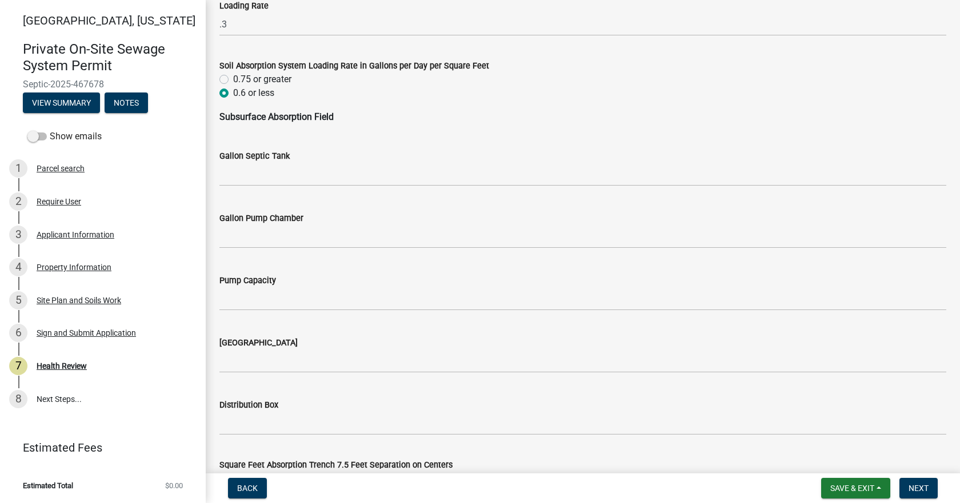
scroll to position [685, 0]
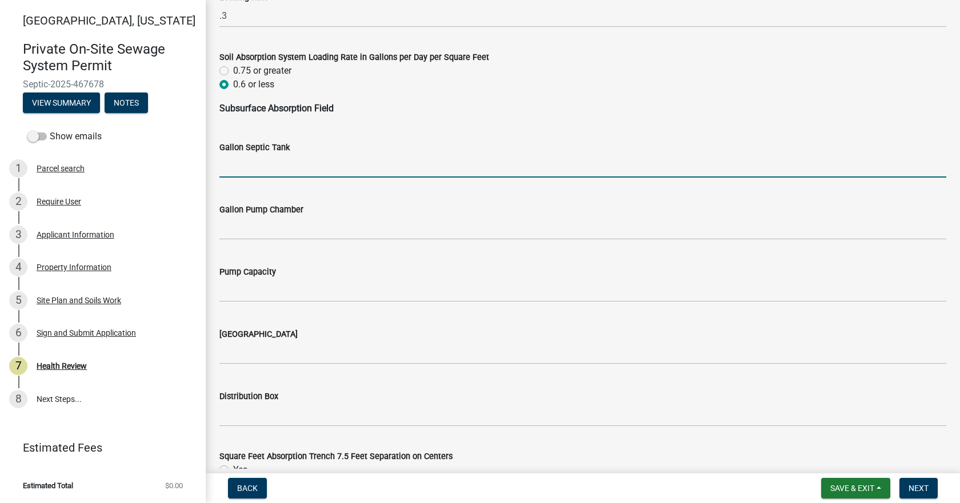
click at [260, 169] on input "Gallon Septic Tank" at bounding box center [582, 165] width 727 height 23
type input "1000"
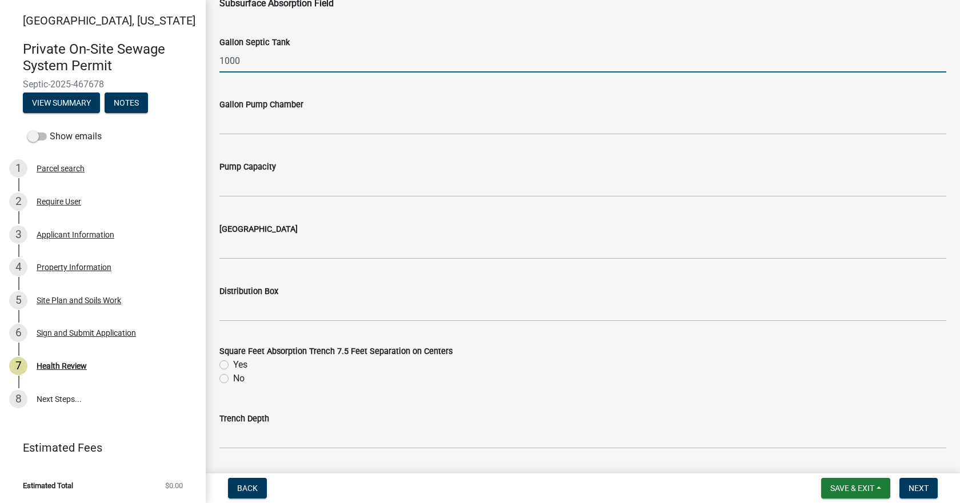
scroll to position [800, 0]
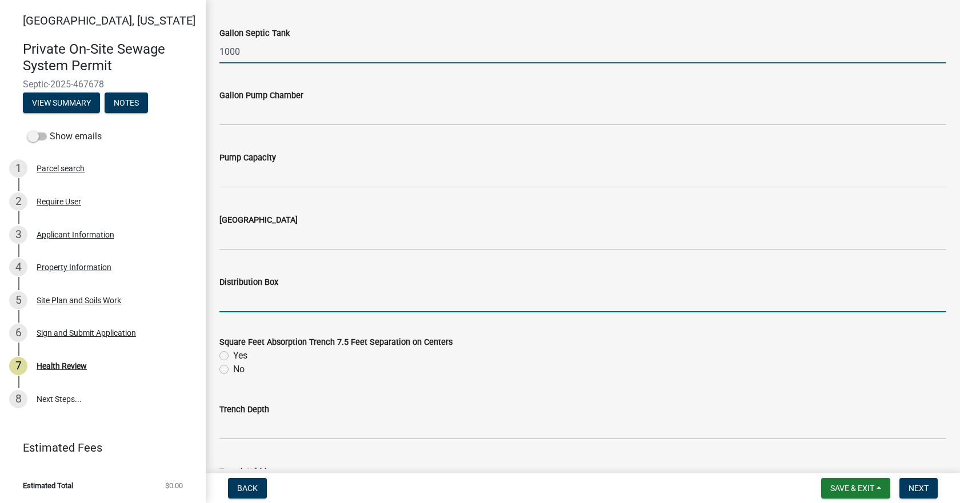
click at [266, 291] on input "Distribution Box" at bounding box center [582, 300] width 727 height 23
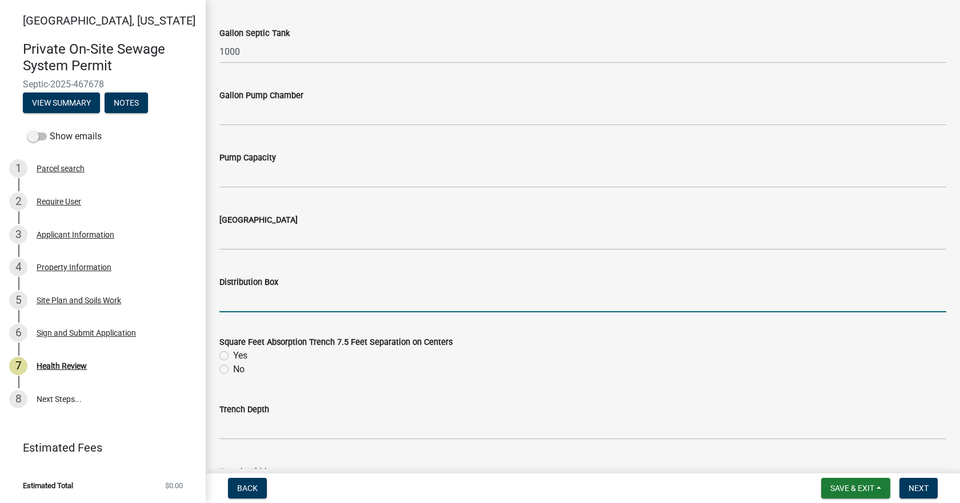
type input "Yes"
click at [233, 354] on label "Yes" at bounding box center [240, 356] width 14 height 14
click at [233, 354] on input "Yes" at bounding box center [236, 352] width 7 height 7
radio input "true"
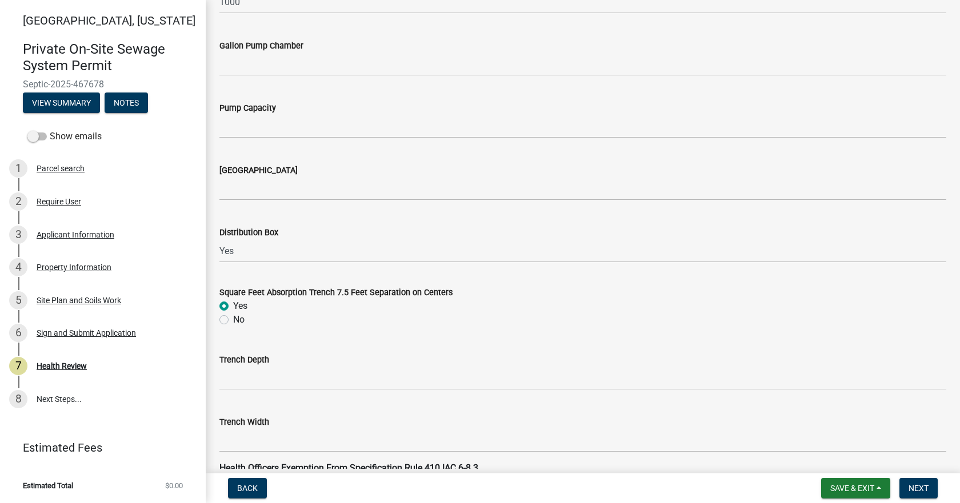
scroll to position [914, 0]
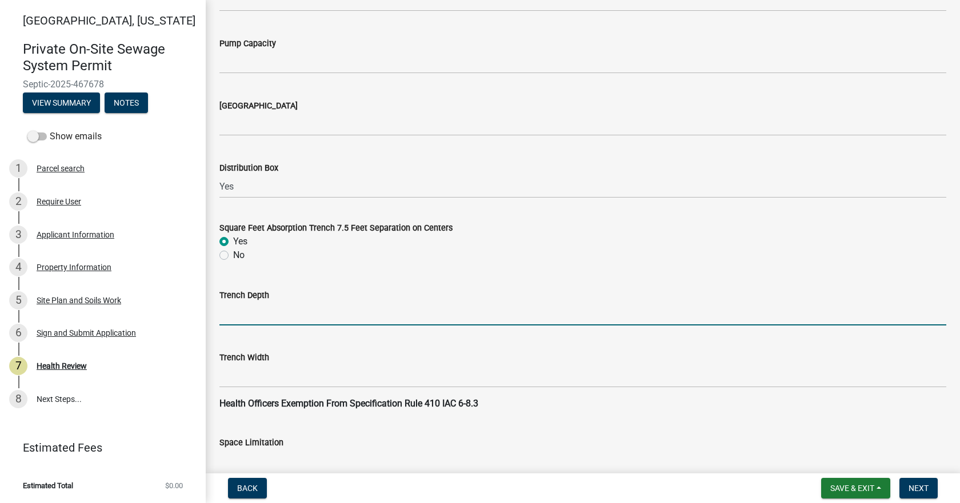
click at [254, 310] on input "Trench Depth" at bounding box center [582, 313] width 727 height 23
type input "2"
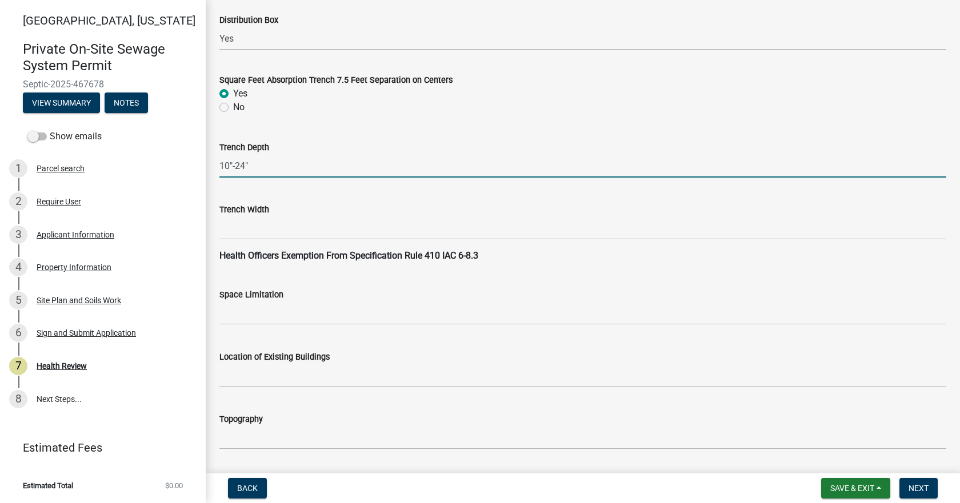
scroll to position [1085, 0]
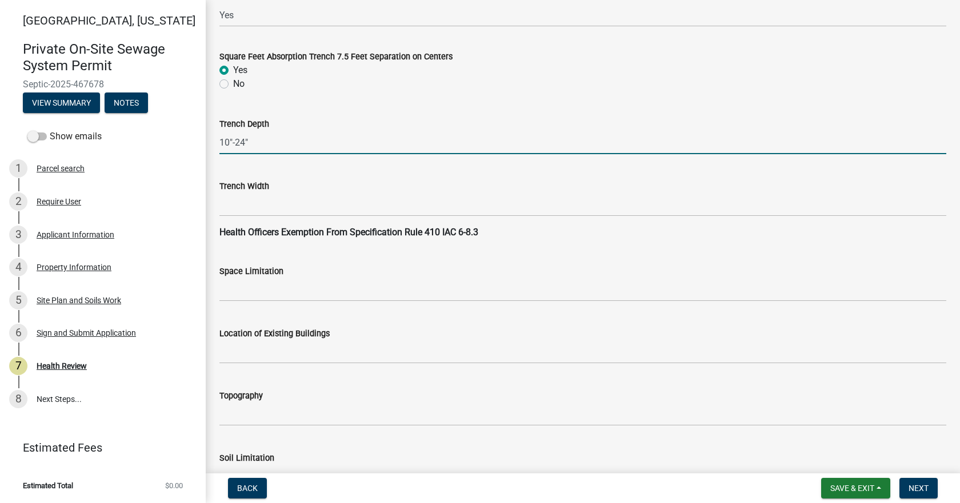
type input "10"-24""
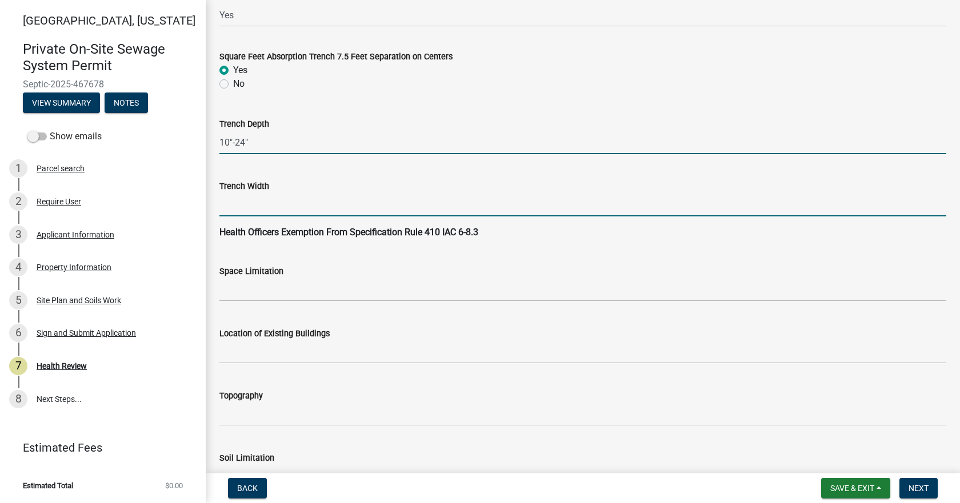
click at [272, 214] on input "Trench Width" at bounding box center [582, 204] width 727 height 23
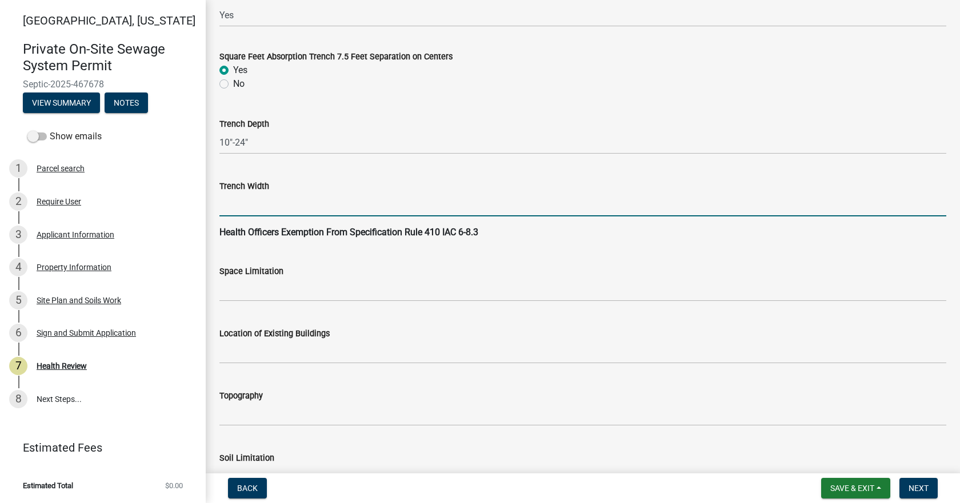
type input "36""
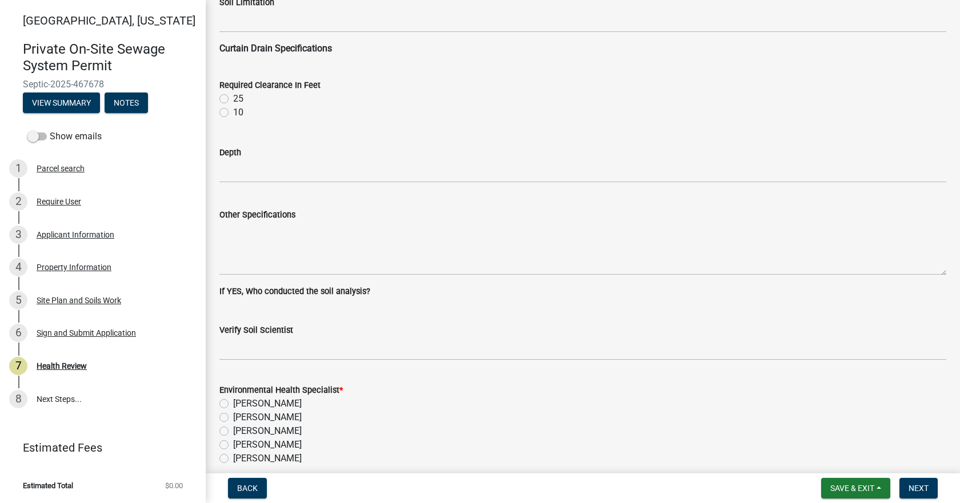
scroll to position [1542, 0]
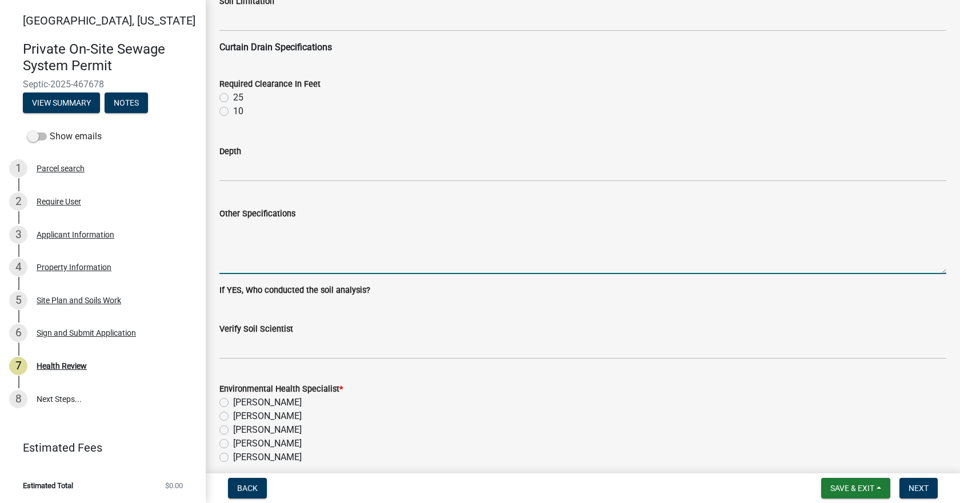
click at [268, 223] on textarea "Other Specifications" at bounding box center [582, 247] width 727 height 54
